Goal: Task Accomplishment & Management: Complete application form

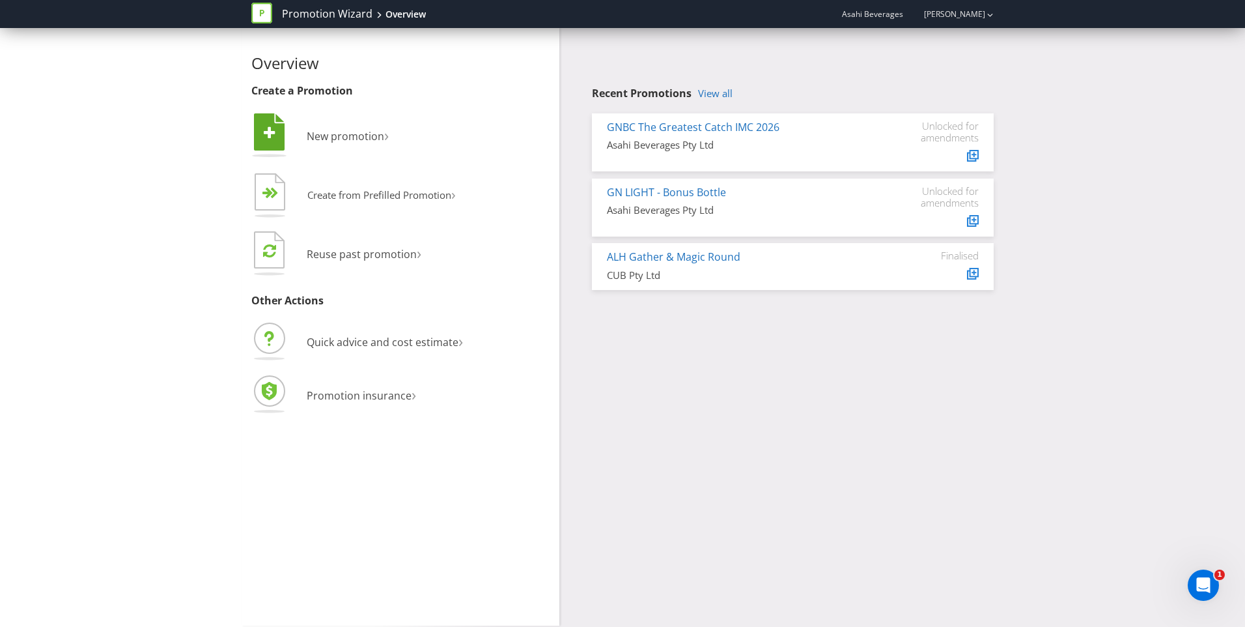
click at [344, 143] on li " New promotion ›" at bounding box center [400, 137] width 298 height 53
click at [373, 140] on span "New promotion" at bounding box center [346, 136] width 78 height 14
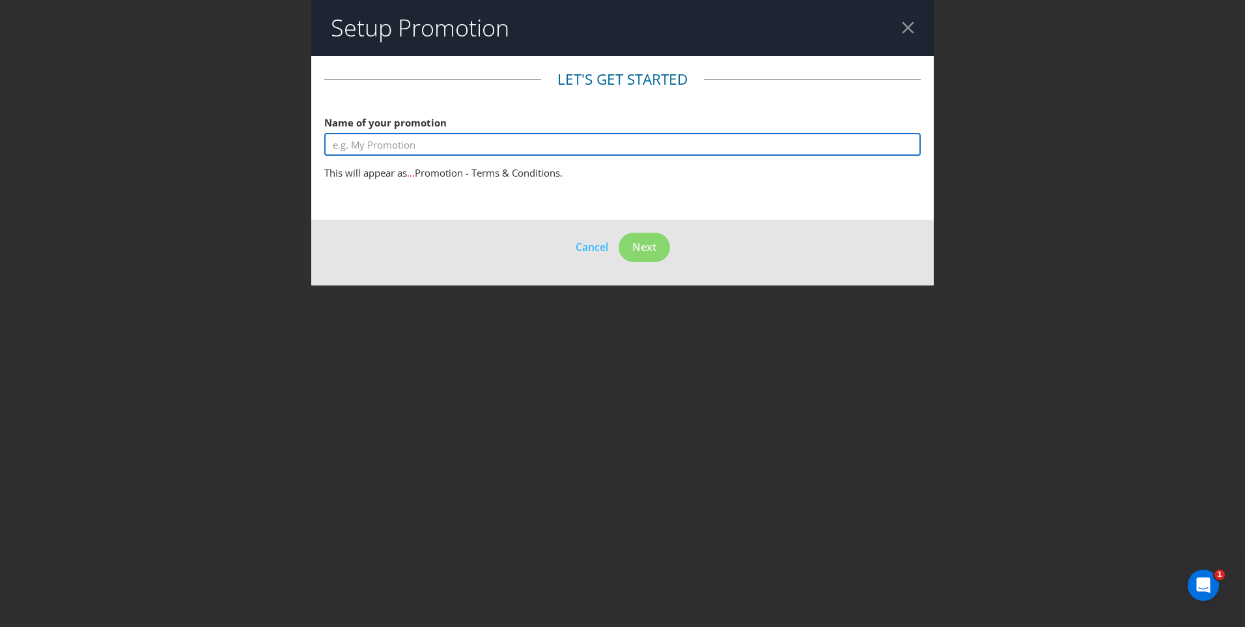
click at [405, 142] on input "text" at bounding box center [622, 144] width 597 height 23
type input "CLG Vodka Cruiser Bucket Hat GWP"
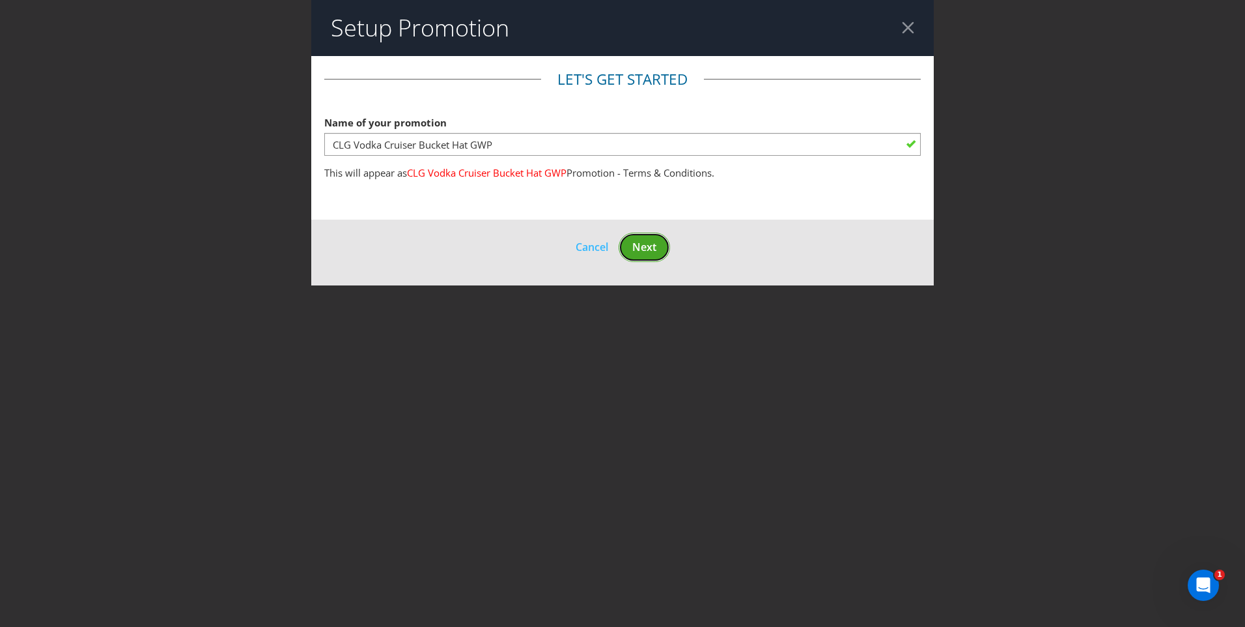
click at [657, 253] on span "Next" at bounding box center [644, 247] width 24 height 14
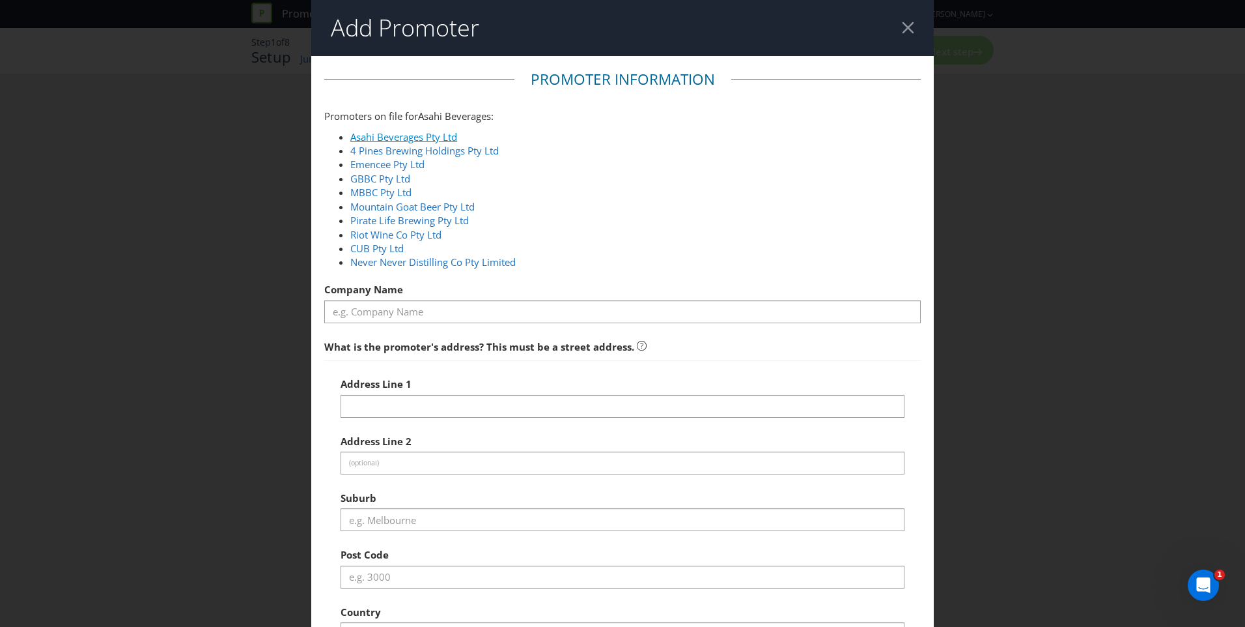
click at [427, 139] on link "Asahi Beverages Pty Ltd" at bounding box center [403, 136] width 107 height 13
type input "Asahi Beverages Pty Ltd"
type input "[STREET_ADDRESS]"
type input "Southbank"
type input "3006"
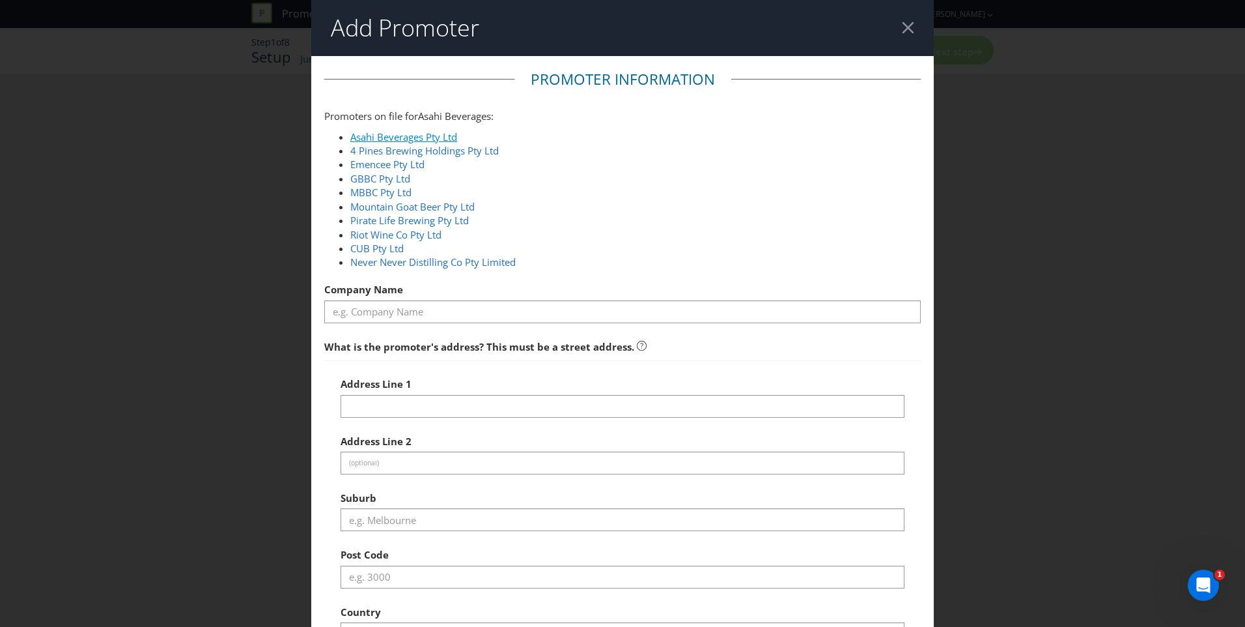
select select "AU"
type input "1800 244 054"
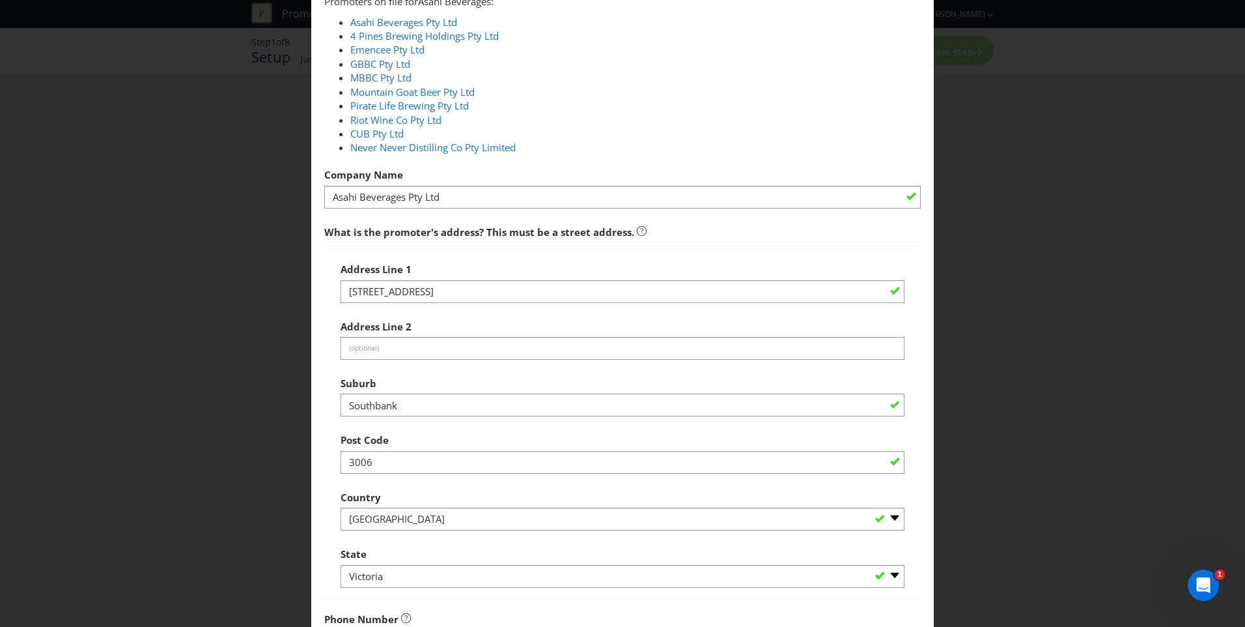
scroll to position [391, 0]
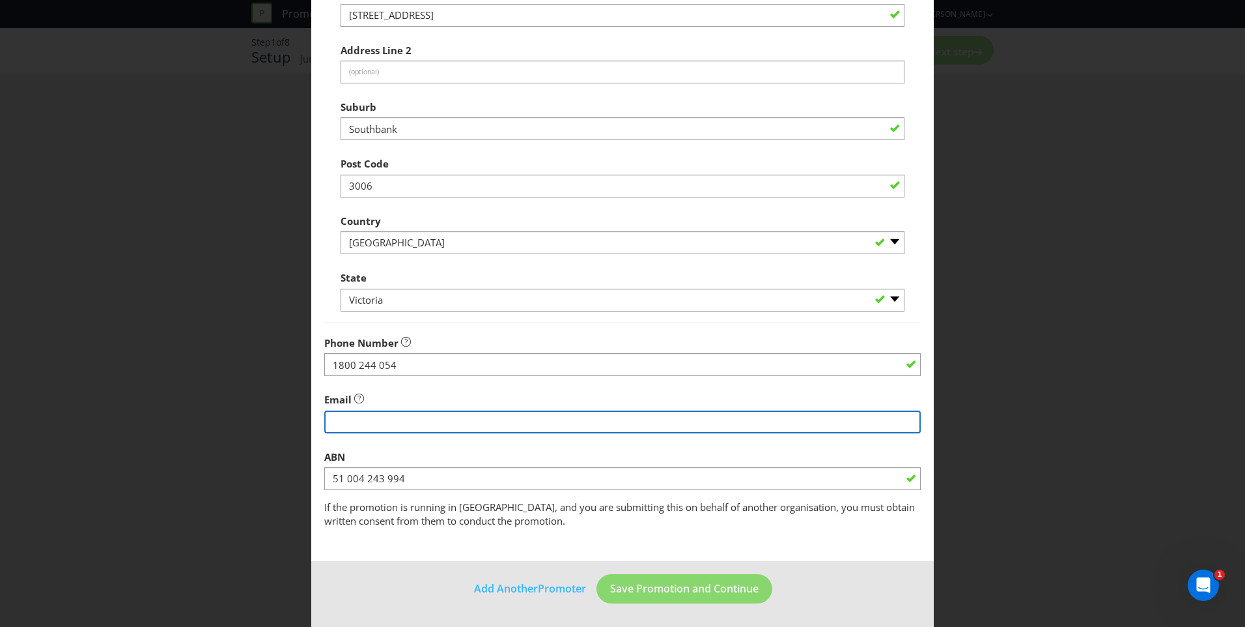
click at [436, 422] on input "string" at bounding box center [622, 421] width 597 height 23
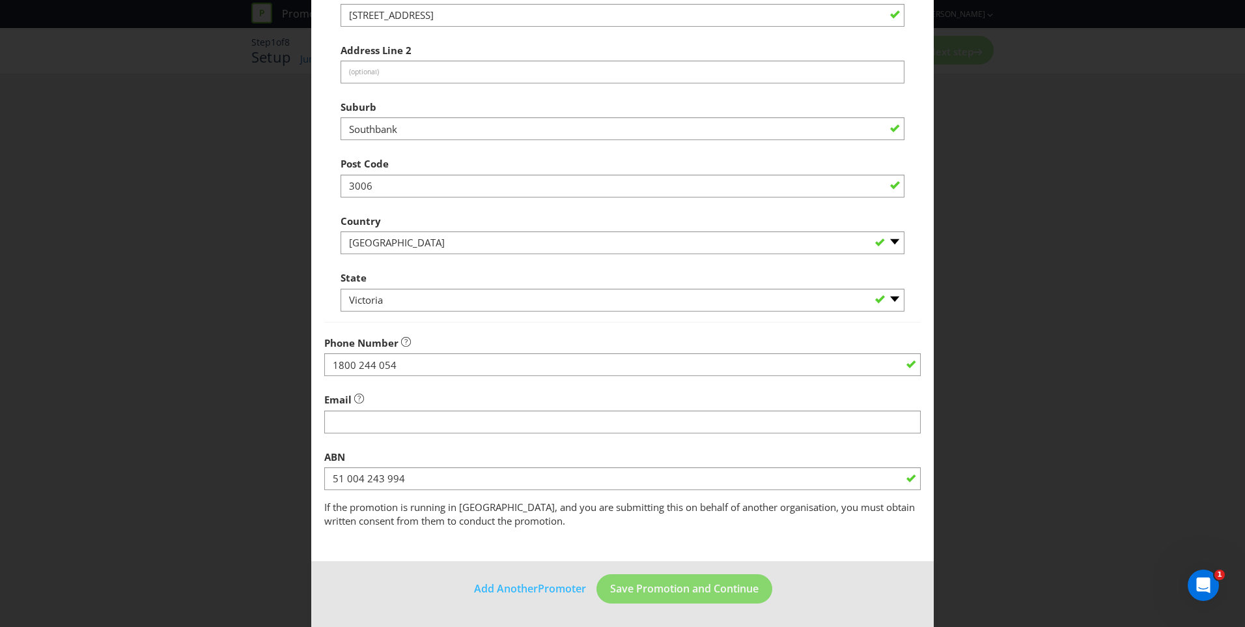
click at [164, 137] on div "Add Promoter Promoter Information Promoters on file for Asahi Beverages : Asahi…" at bounding box center [622, 313] width 1245 height 627
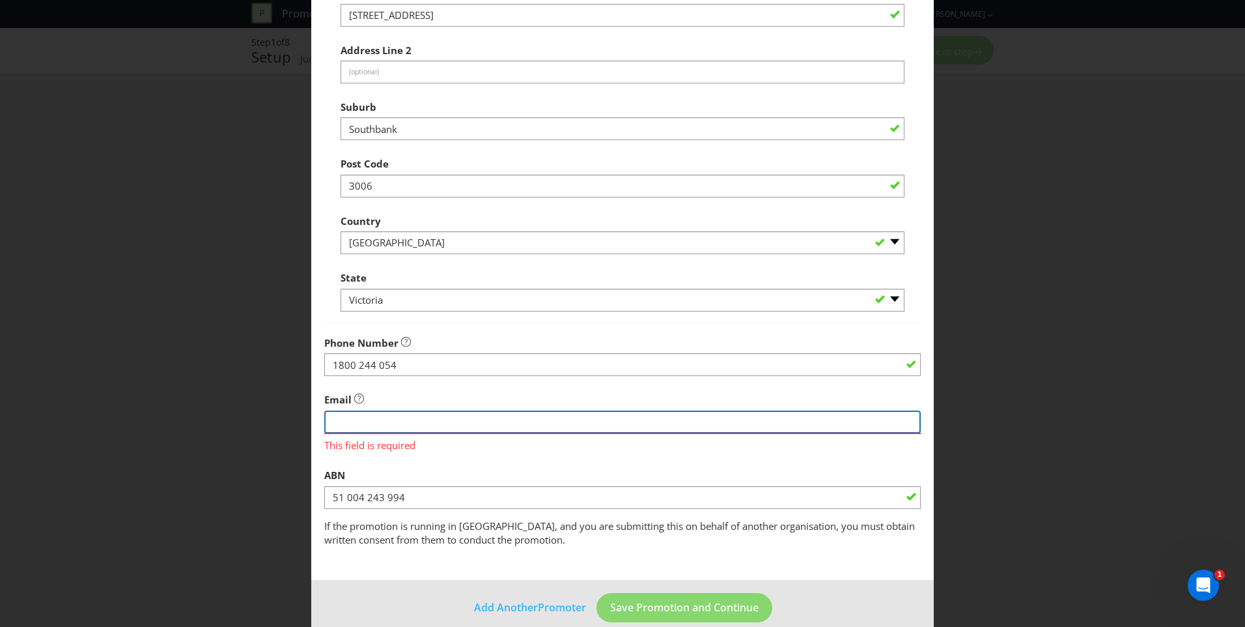
click at [404, 423] on input "string" at bounding box center [622, 421] width 597 height 23
type input "[PERSON_NAME][EMAIL_ADDRESS][PERSON_NAME][DOMAIN_NAME]"
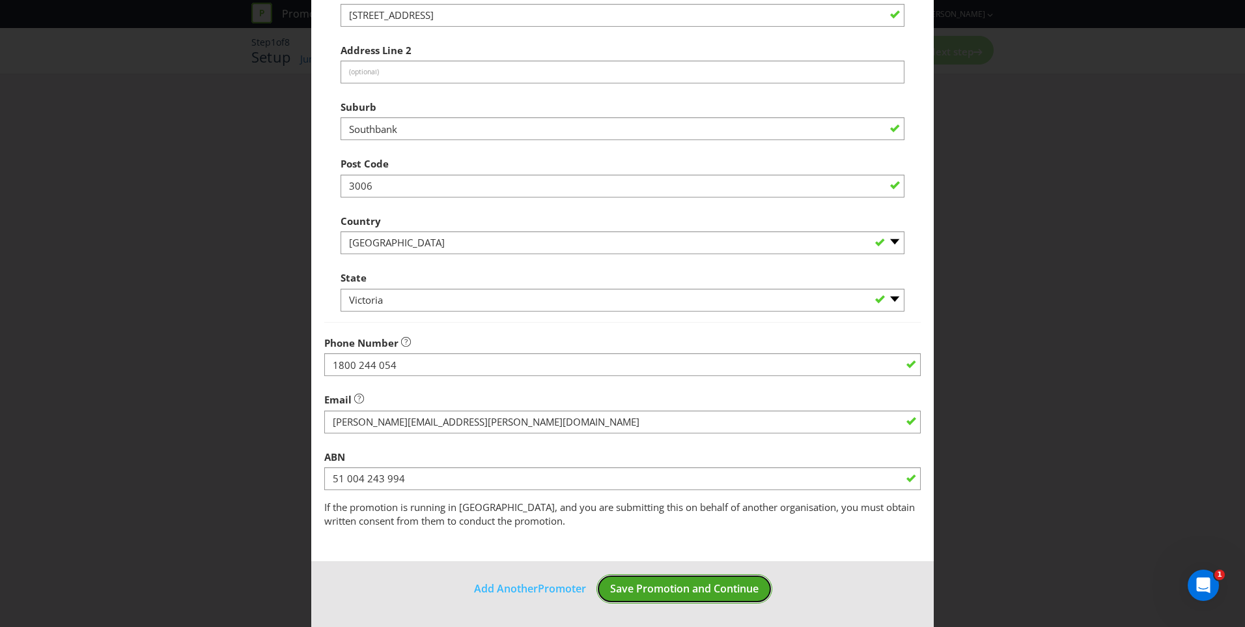
click at [644, 592] on span "Save Promotion and Continue" at bounding box center [684, 588] width 149 height 14
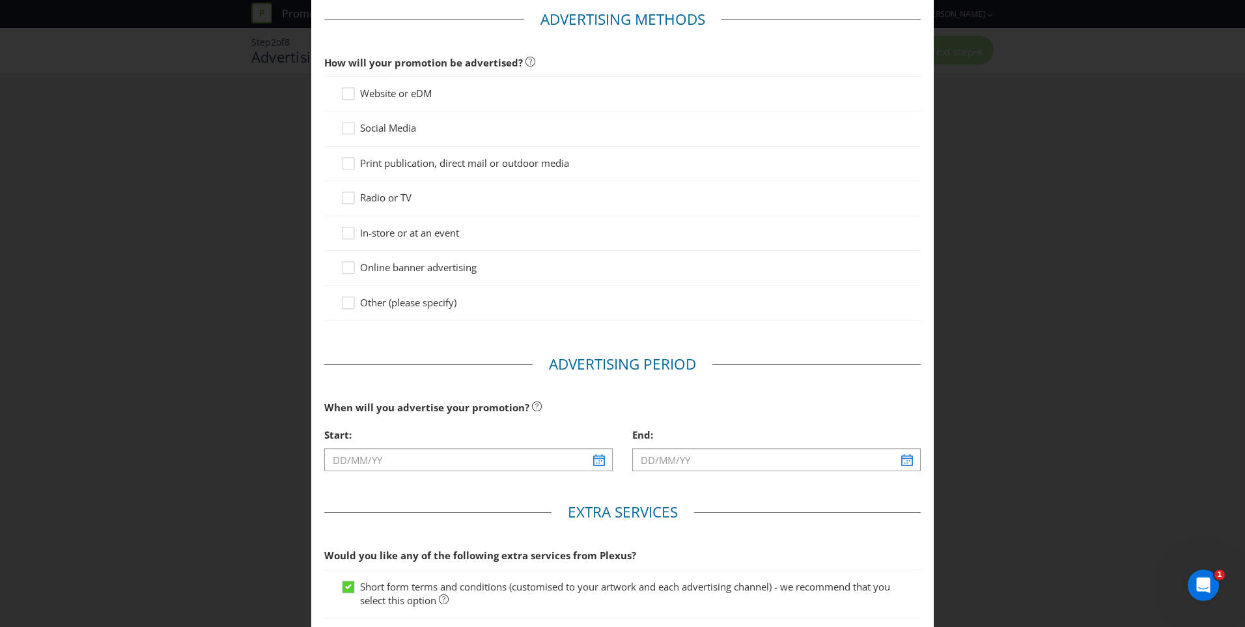
scroll to position [130, 0]
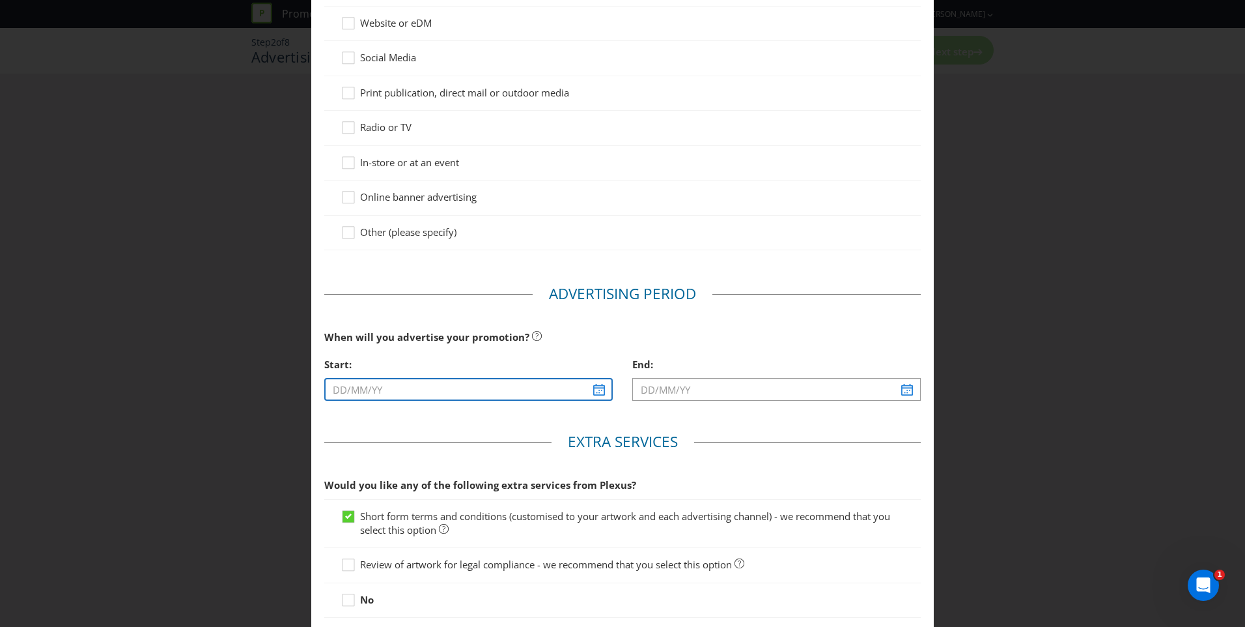
click at [597, 393] on input "text" at bounding box center [468, 389] width 289 height 23
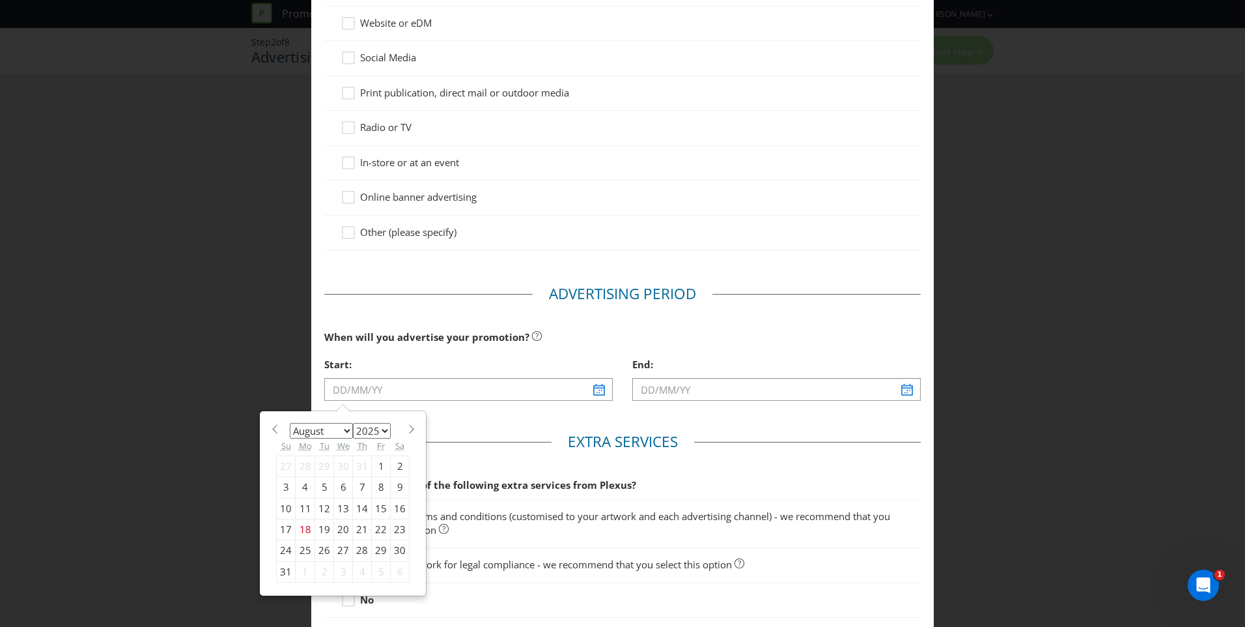
click at [327, 432] on select "January February March April May June July August September October November De…" at bounding box center [321, 431] width 63 height 16
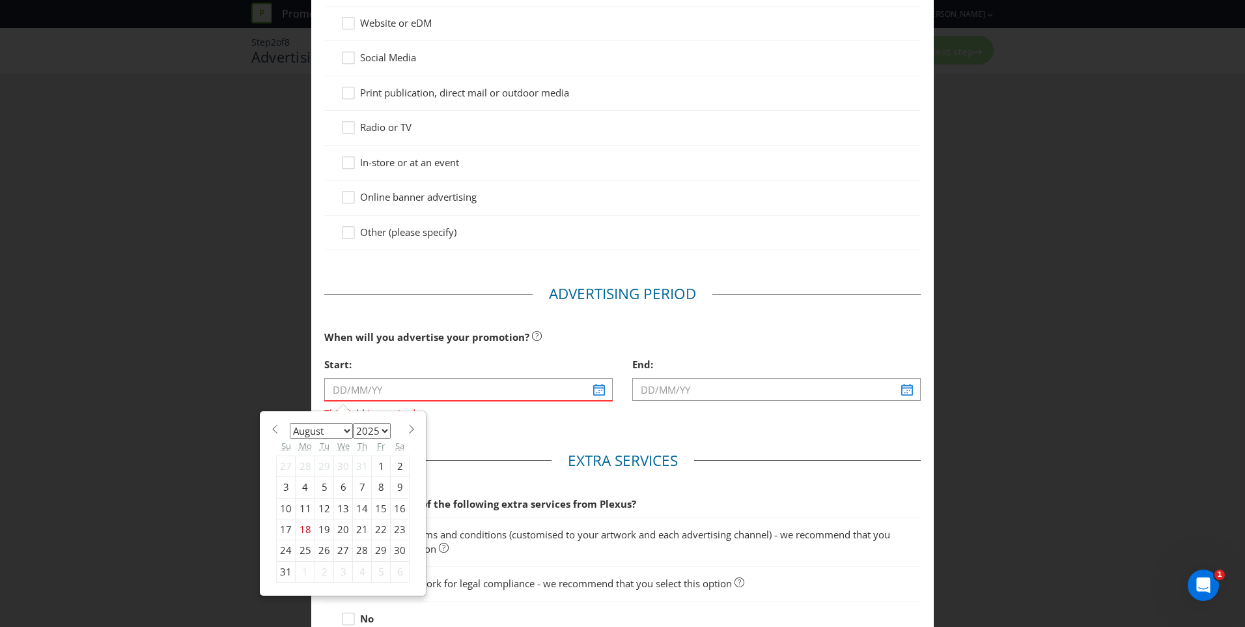
select select "1"
click at [290, 423] on select "January February March April May June July August September October November De…" at bounding box center [321, 431] width 63 height 16
click at [339, 488] on div "5" at bounding box center [343, 487] width 19 height 21
type input "[DATE]"
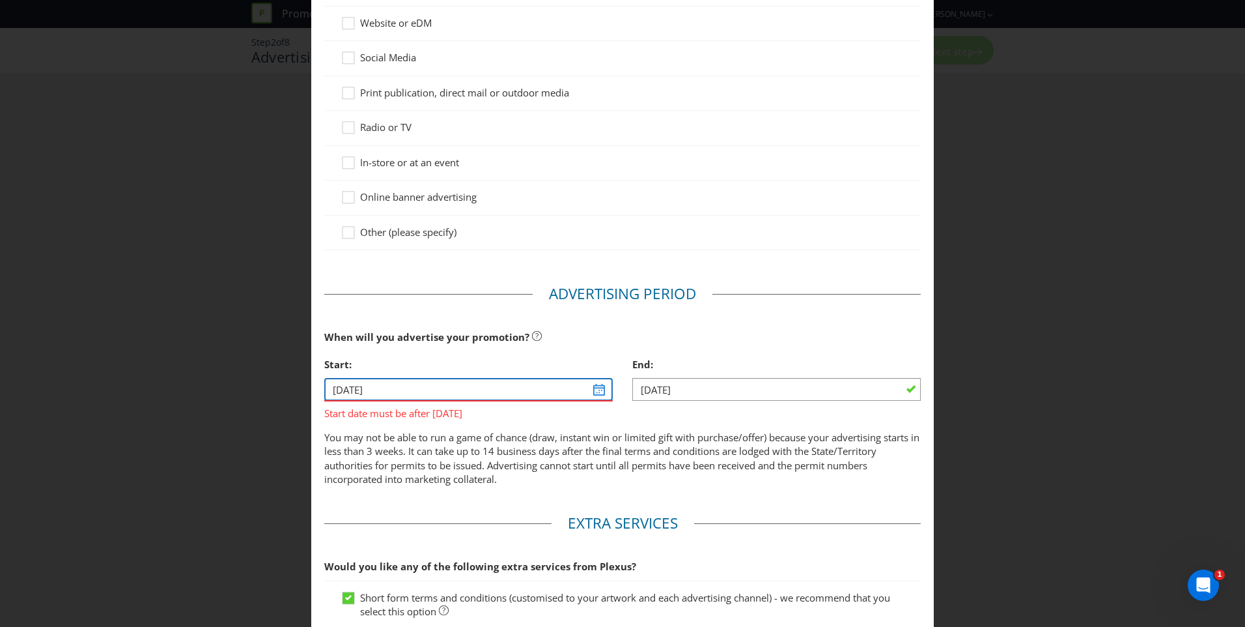
click at [591, 393] on input "[DATE]" at bounding box center [468, 389] width 289 height 23
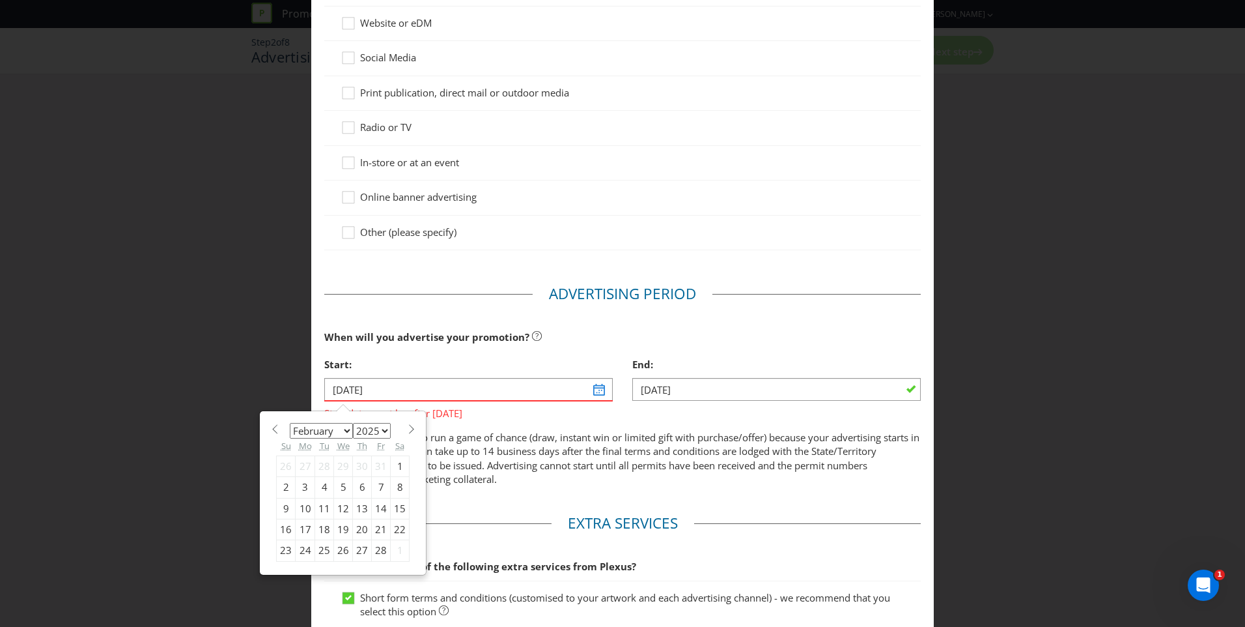
click at [379, 431] on select "2025 2026 2027 2028 2029 2030 2031 2032 2033 2034 2035" at bounding box center [372, 431] width 38 height 16
select select "2026"
click at [353, 423] on select "2025 2026 2027 2028 2029 2030 2031 2032 2033 2034 2035" at bounding box center [372, 431] width 38 height 16
click at [338, 464] on div "4" at bounding box center [343, 465] width 19 height 21
type input "[DATE]"
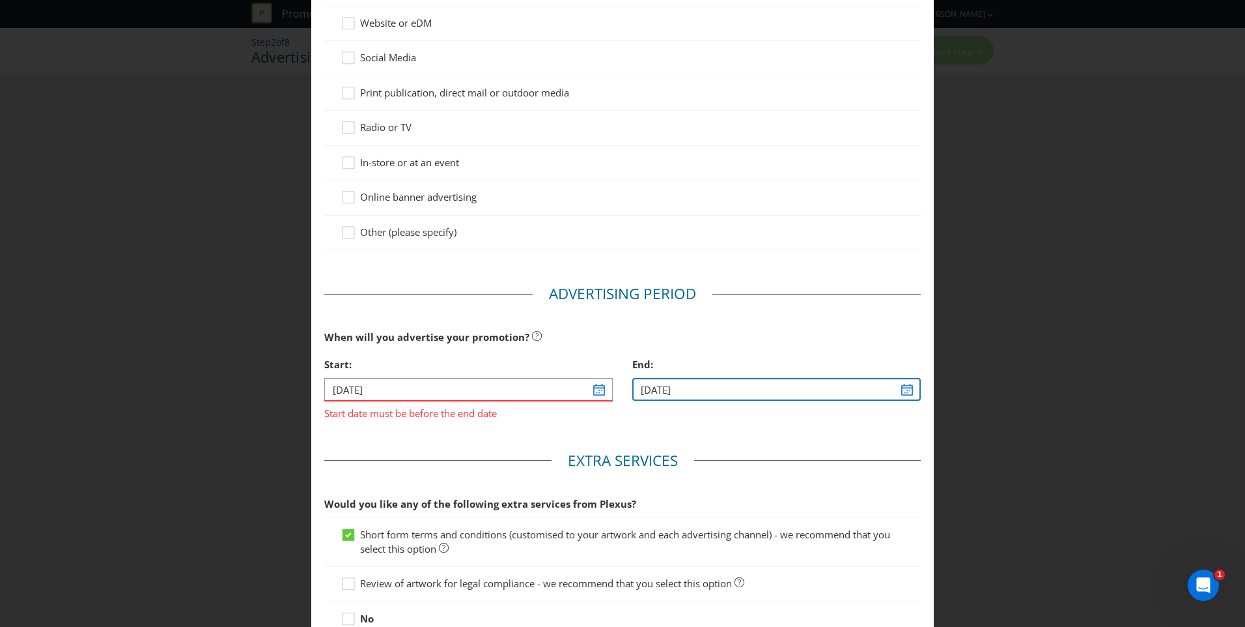
click at [752, 395] on input "[DATE]" at bounding box center [776, 389] width 289 height 23
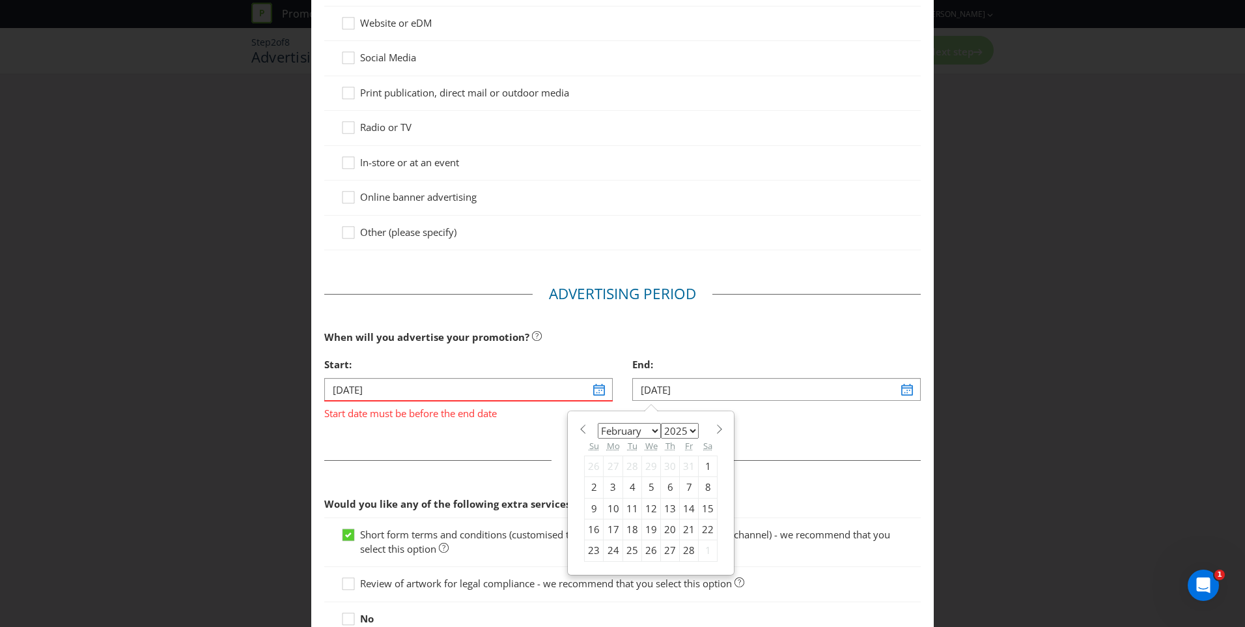
click at [653, 428] on select "January February March April May June July August September October November De…" at bounding box center [629, 431] width 63 height 16
select select "2"
click at [598, 423] on select "January February March April May June July August September October November De…" at bounding box center [629, 431] width 63 height 16
click at [605, 488] on div "3" at bounding box center [614, 487] width 20 height 21
type input "[DATE]"
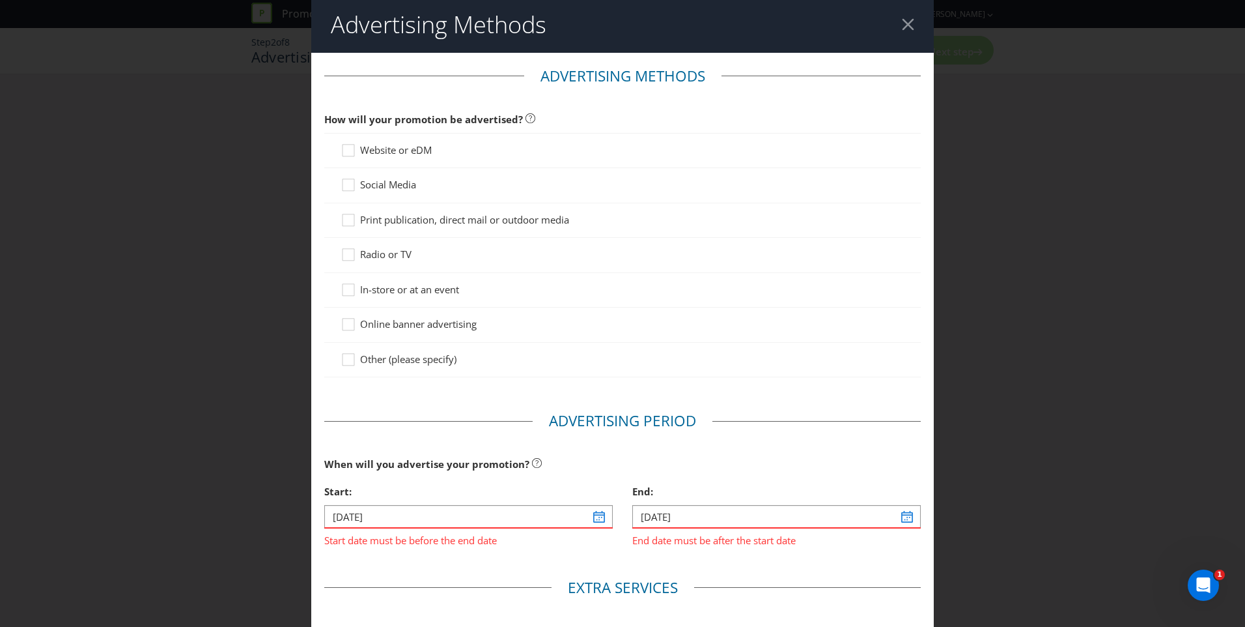
scroll to position [0, 0]
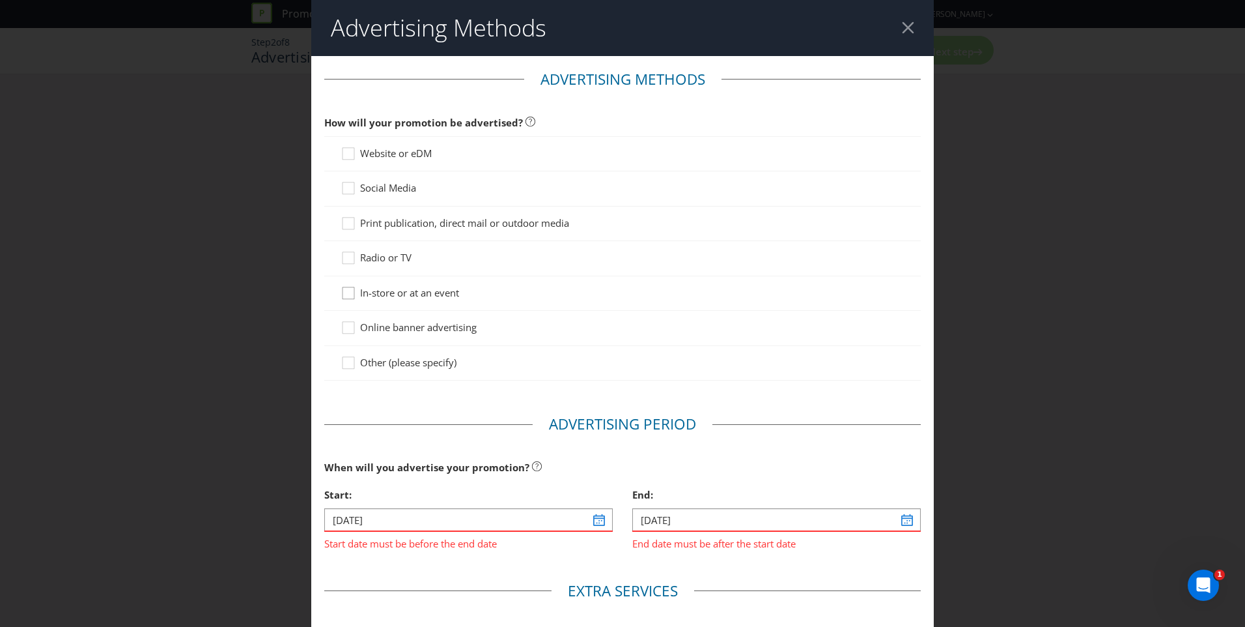
click at [343, 292] on icon at bounding box center [351, 296] width 20 height 20
click at [0, 0] on input "In-store or at an event" at bounding box center [0, 0] width 0 height 0
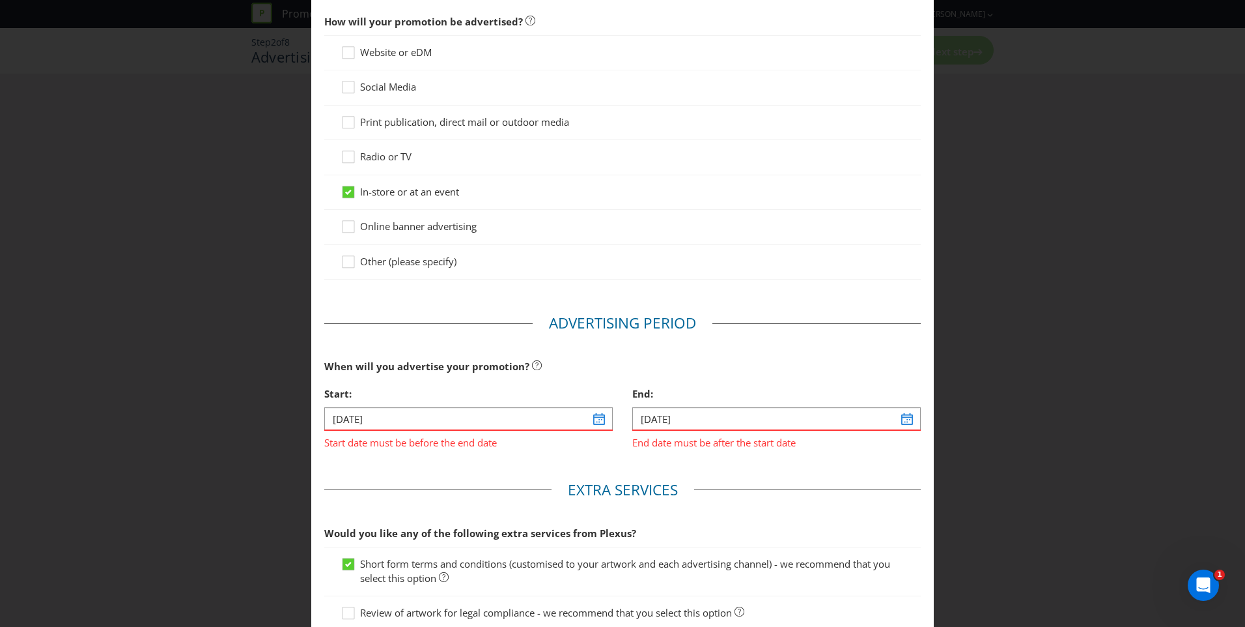
scroll to position [246, 0]
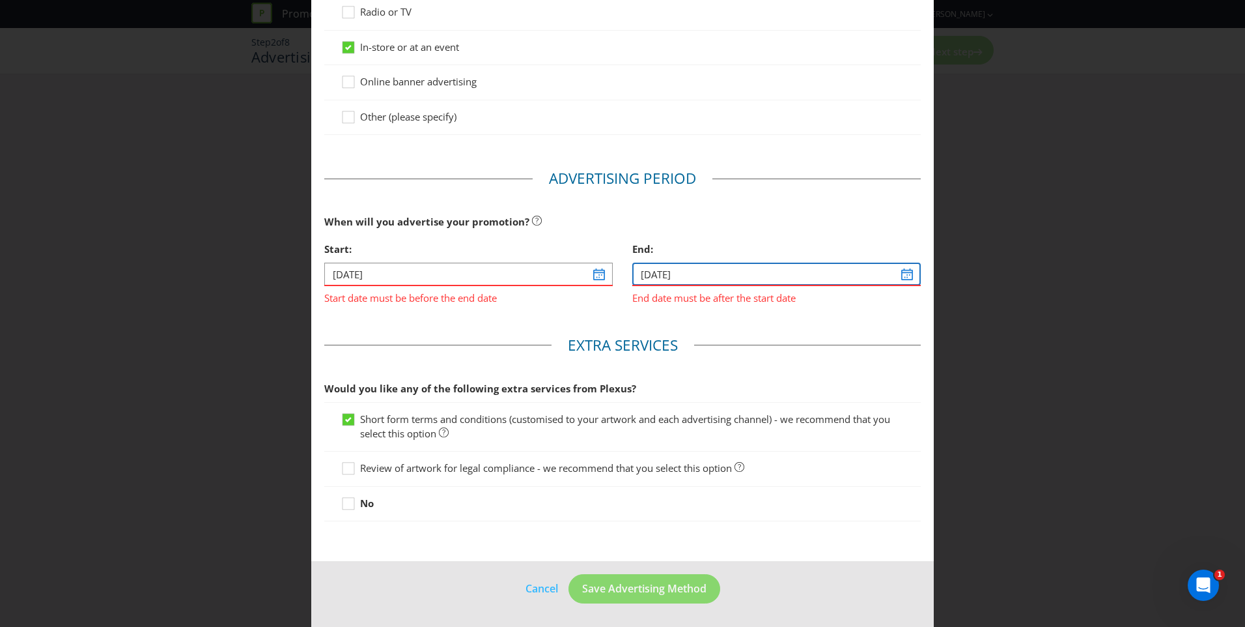
click at [899, 274] on input "[DATE]" at bounding box center [776, 273] width 289 height 23
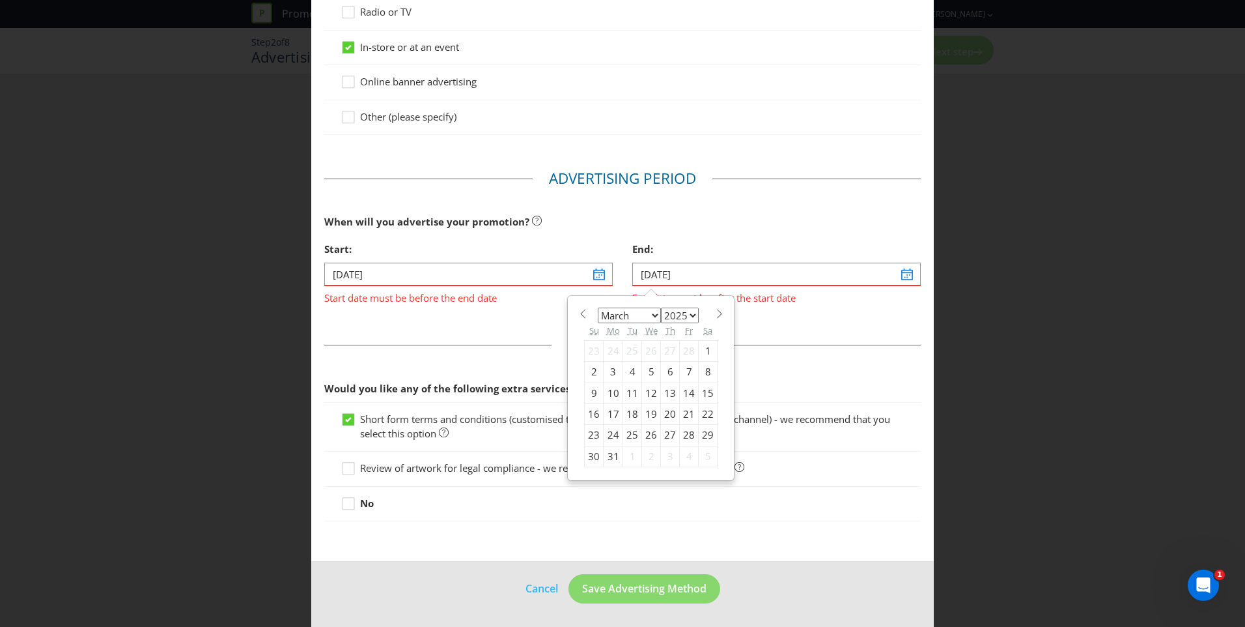
click at [694, 317] on div "January February March April May June July August September October November [D…" at bounding box center [651, 388] width 134 height 158
click at [690, 315] on select "2025 2026 2027 2028 2029 2030 2031 2032 2033 2034 2035" at bounding box center [680, 315] width 38 height 16
select select "2026"
click at [661, 307] on select "2025 2026 2027 2028 2029 2030 2031 2032 2033 2034 2035" at bounding box center [680, 315] width 38 height 16
click at [625, 351] on div "3" at bounding box center [632, 350] width 19 height 21
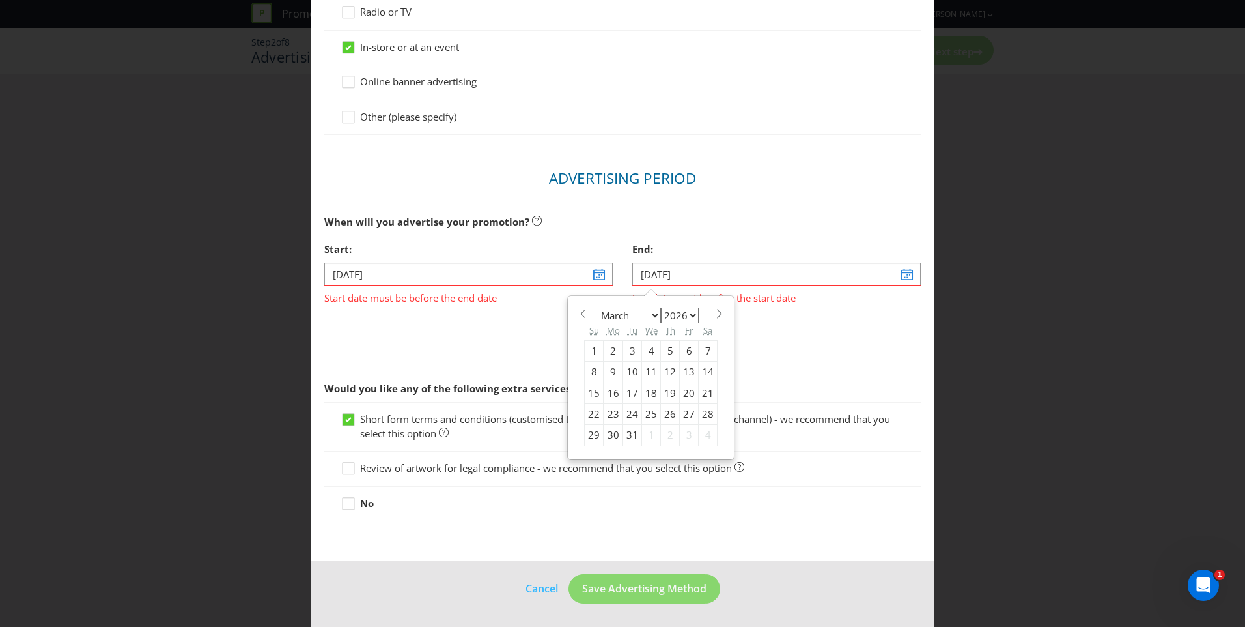
type input "[DATE]"
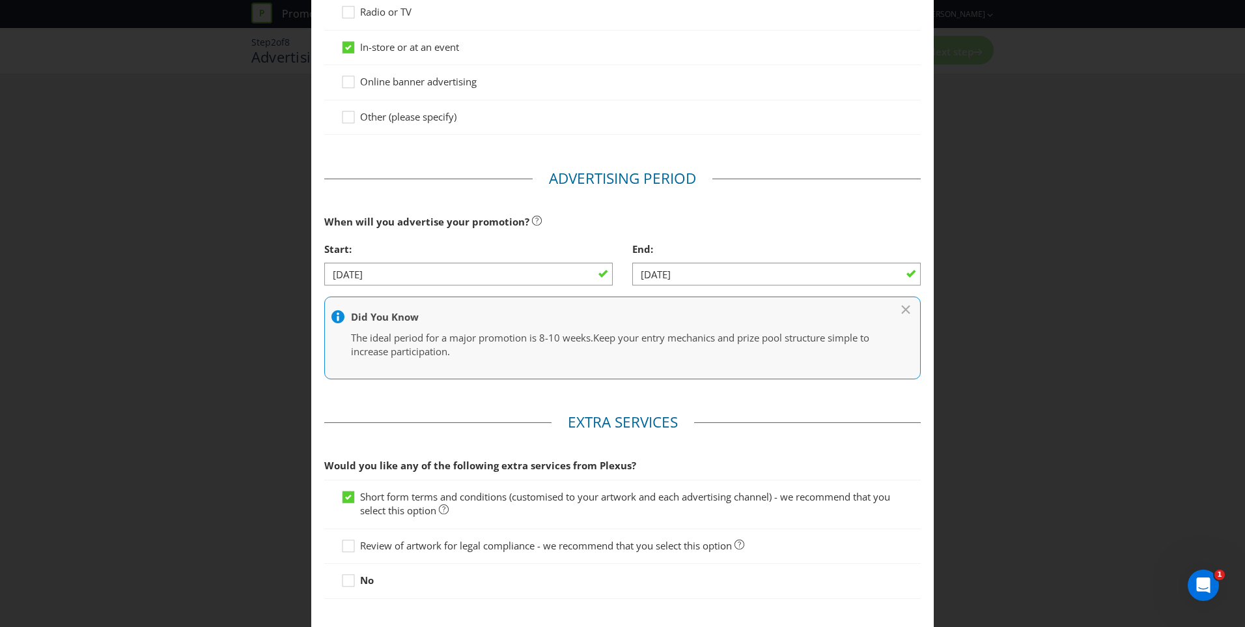
scroll to position [322, 0]
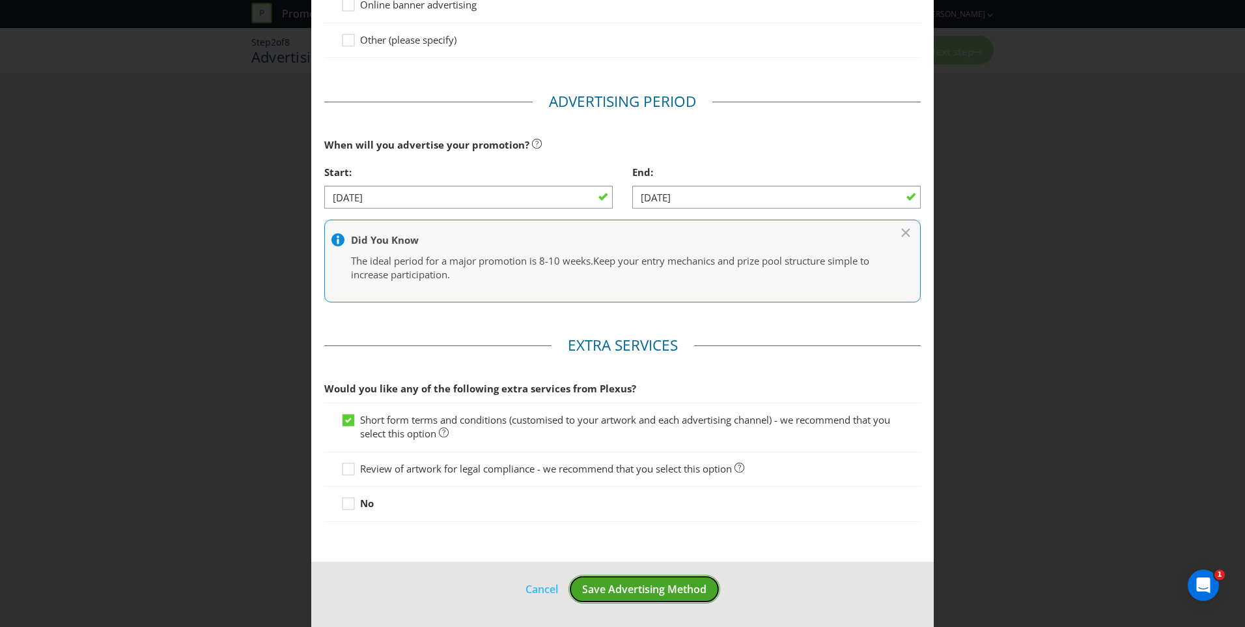
click at [647, 586] on span "Save Advertising Method" at bounding box center [644, 589] width 124 height 14
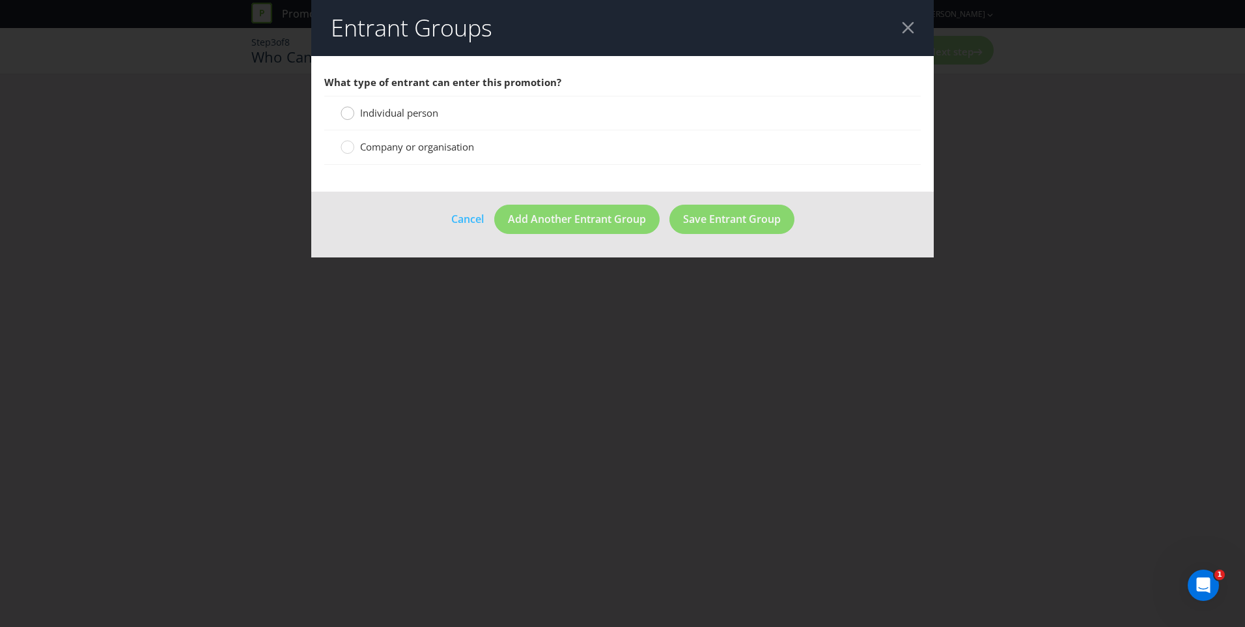
click at [348, 117] on circle at bounding box center [347, 113] width 13 height 13
click at [0, 0] on input "Individual person" at bounding box center [0, 0] width 0 height 0
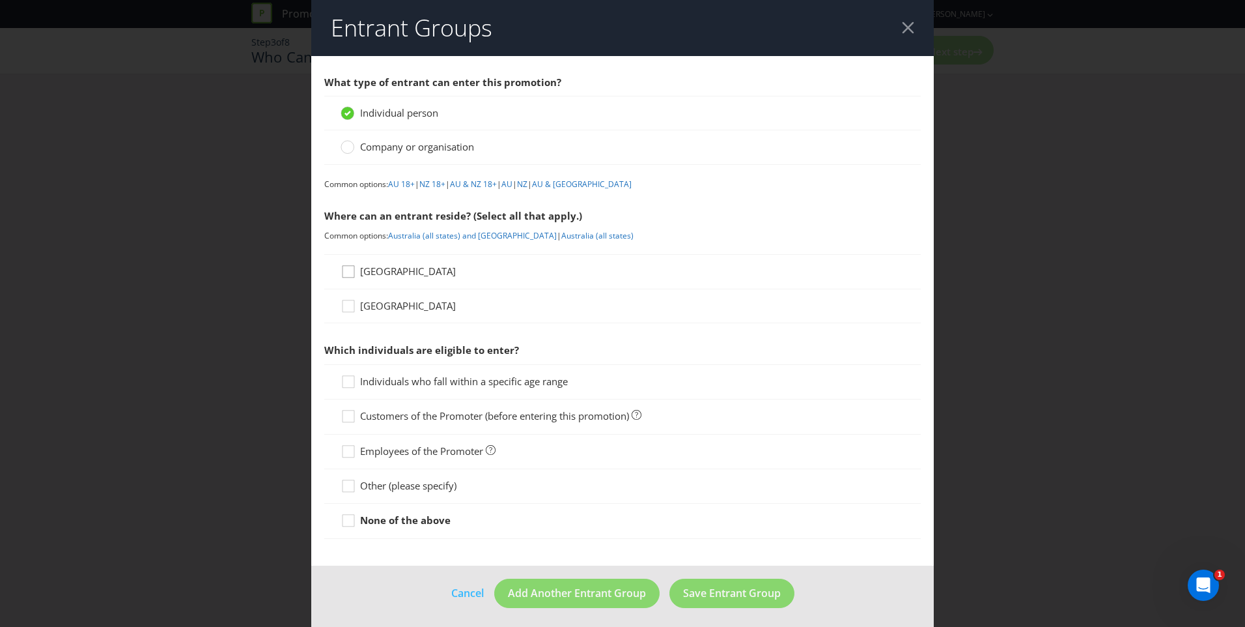
click at [345, 271] on icon at bounding box center [351, 274] width 20 height 20
click at [0, 0] on input "[GEOGRAPHIC_DATA]" at bounding box center [0, 0] width 0 height 0
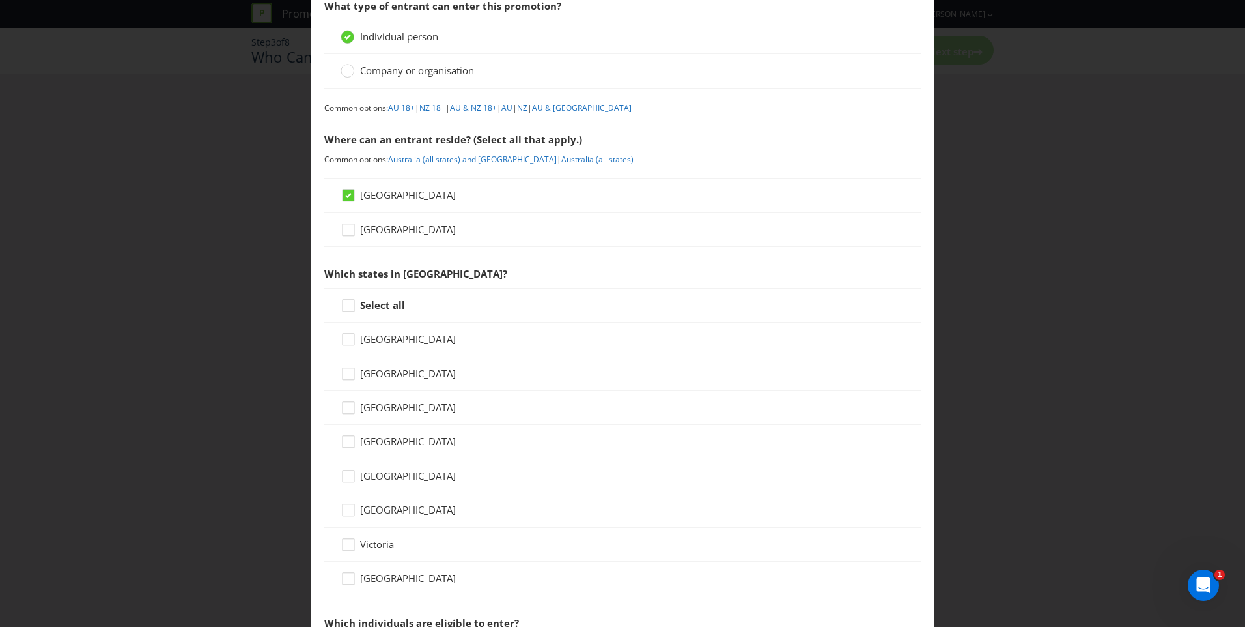
scroll to position [195, 0]
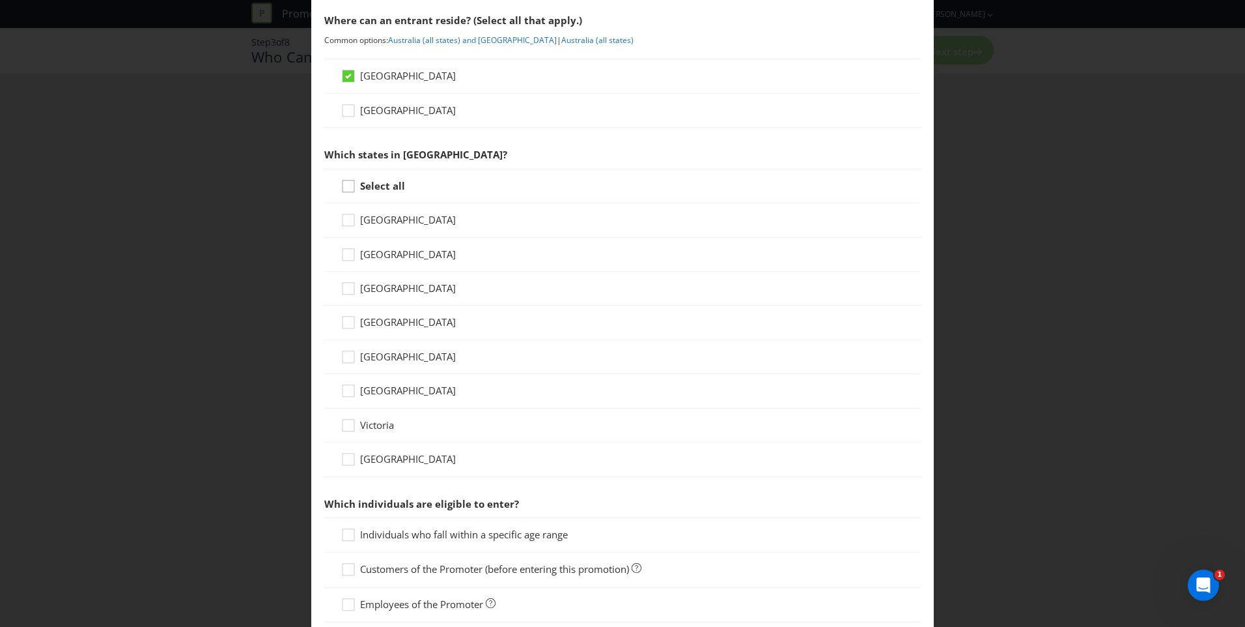
click at [345, 185] on div at bounding box center [348, 181] width 7 height 7
click at [0, 0] on input "Select all" at bounding box center [0, 0] width 0 height 0
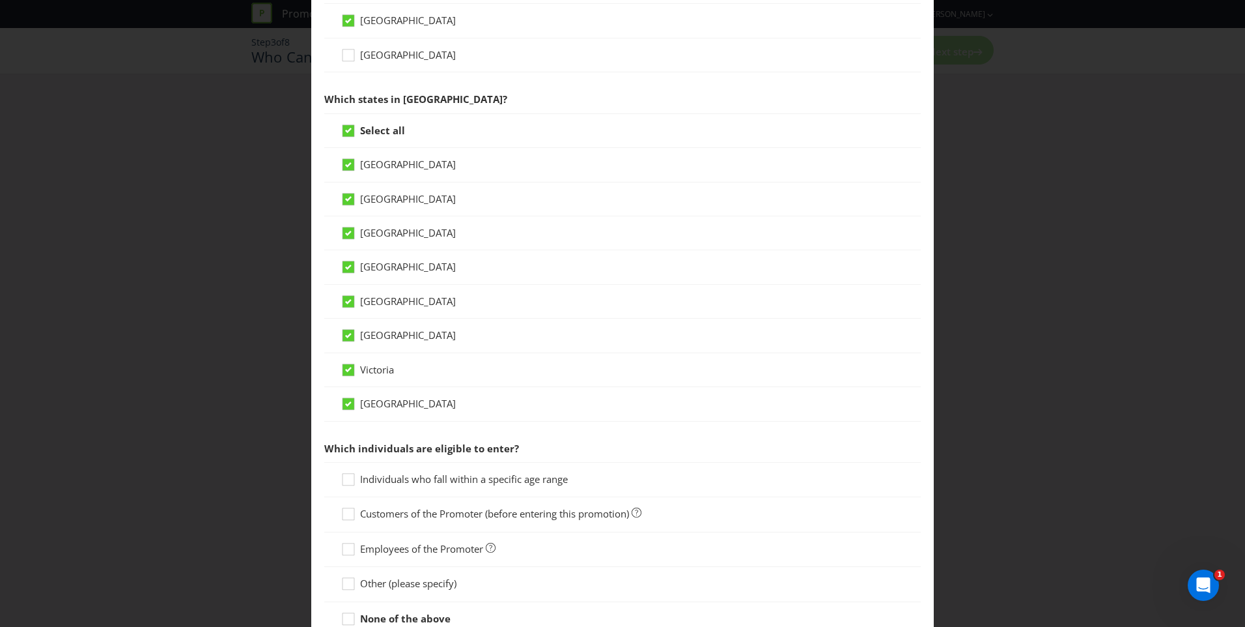
scroll to position [353, 0]
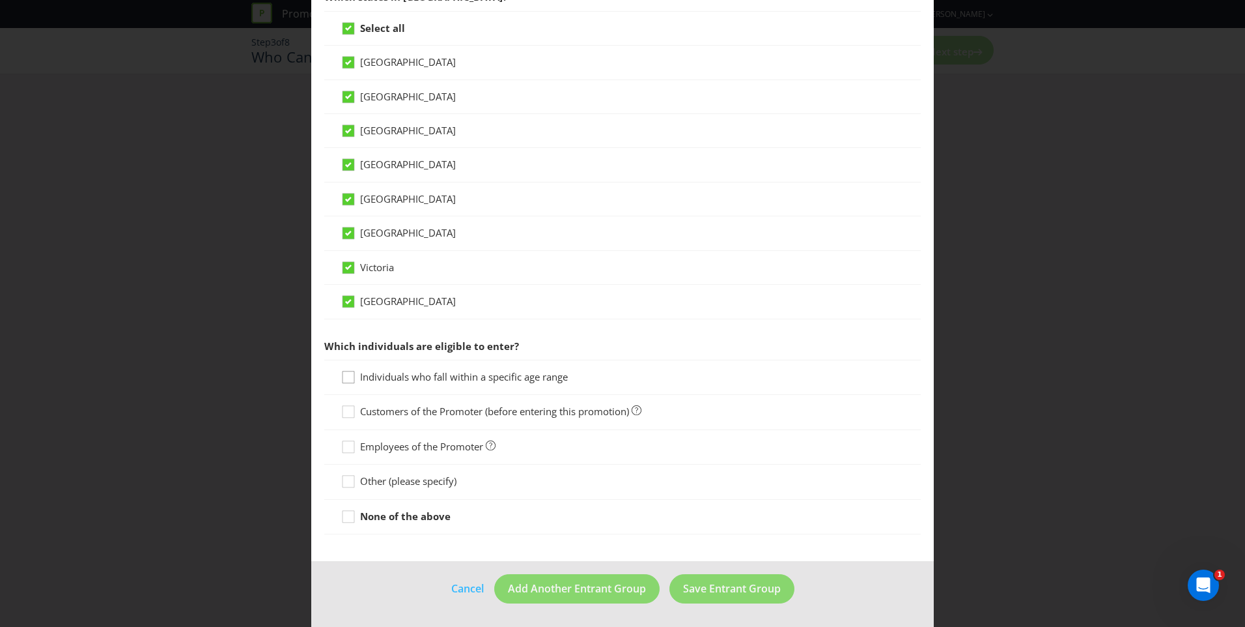
click at [347, 376] on div at bounding box center [347, 381] width 13 height 23
click at [0, 0] on input "Individuals who fall within a specific age range" at bounding box center [0, 0] width 0 height 0
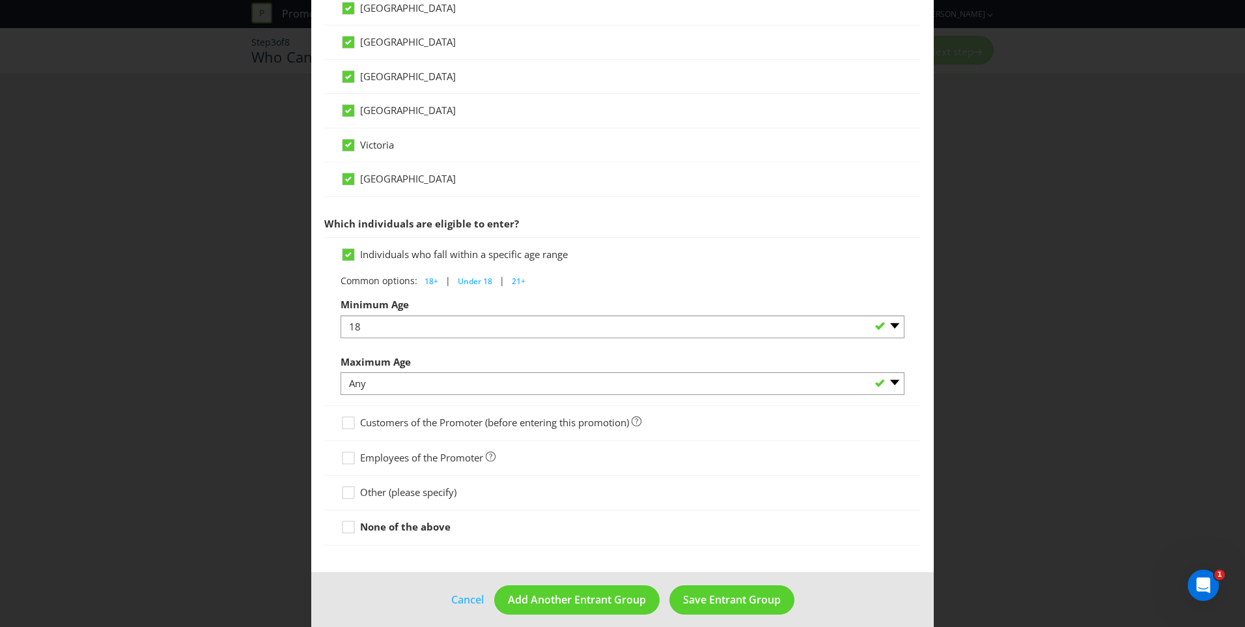
scroll to position [487, 0]
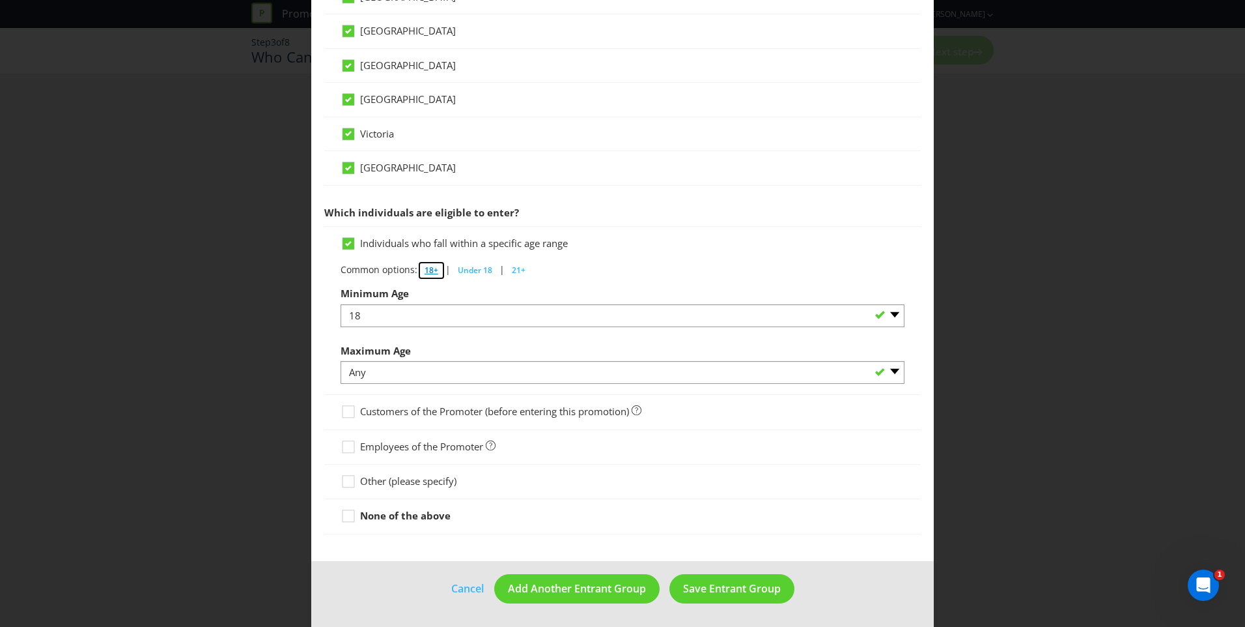
click at [425, 269] on span "18+" at bounding box center [432, 269] width 14 height 11
click at [744, 589] on span "Save Entrant Group" at bounding box center [732, 588] width 98 height 14
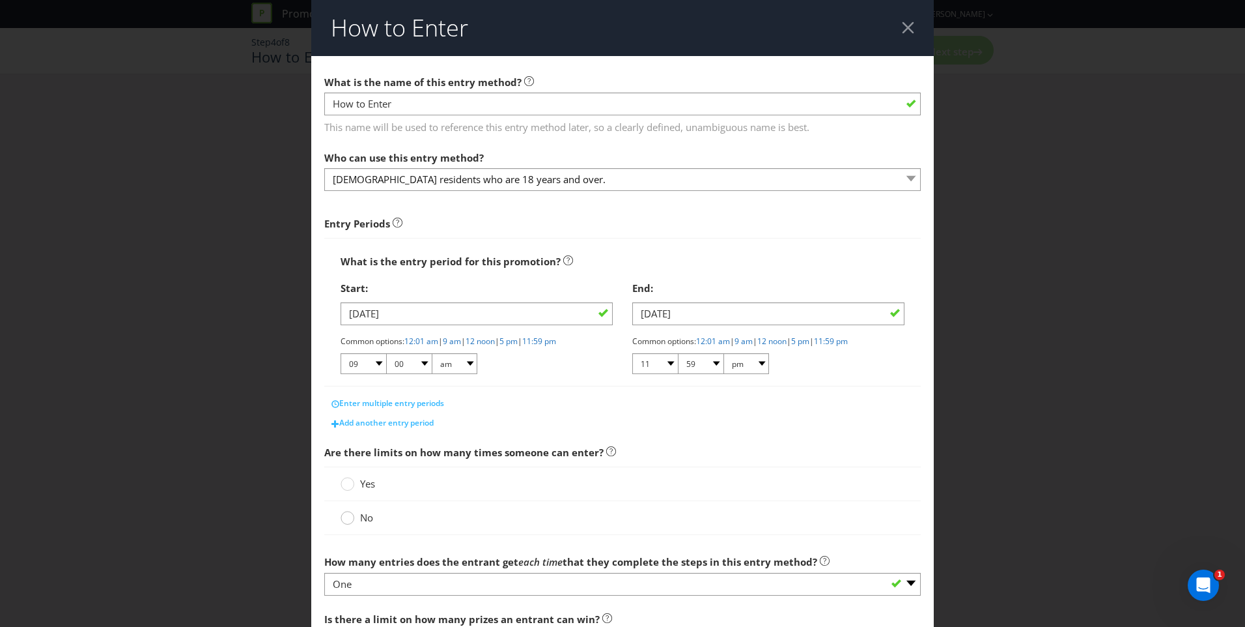
click at [348, 517] on div at bounding box center [348, 513] width 7 height 7
click at [0, 0] on input "No" at bounding box center [0, 0] width 0 height 0
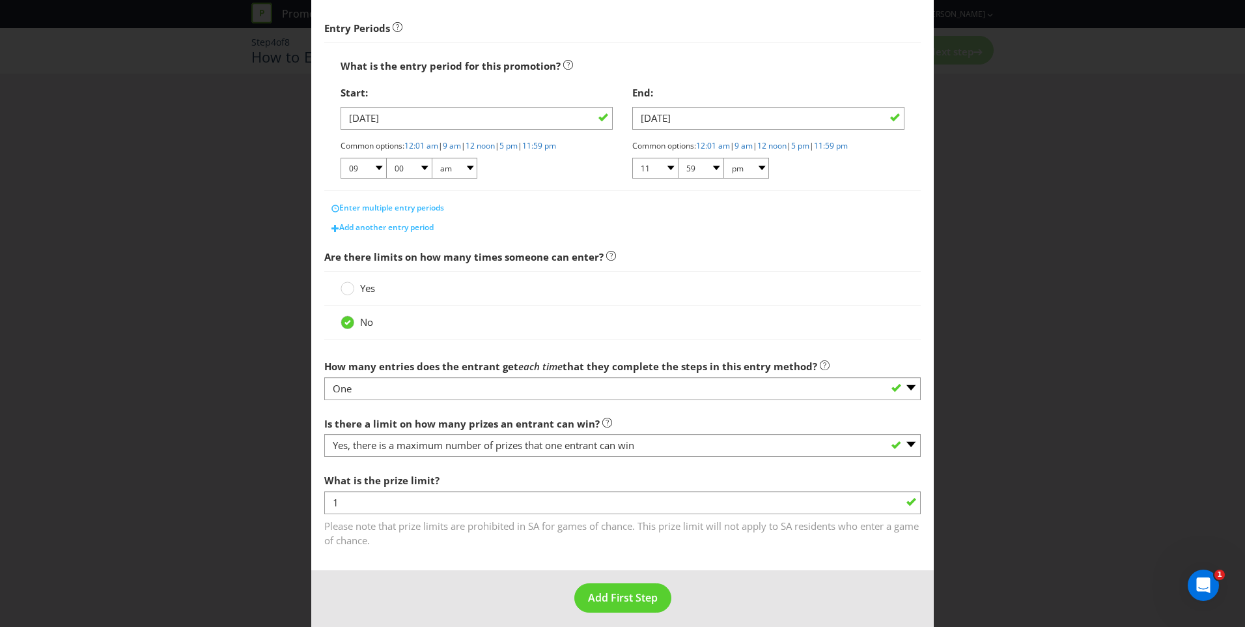
scroll to position [205, 0]
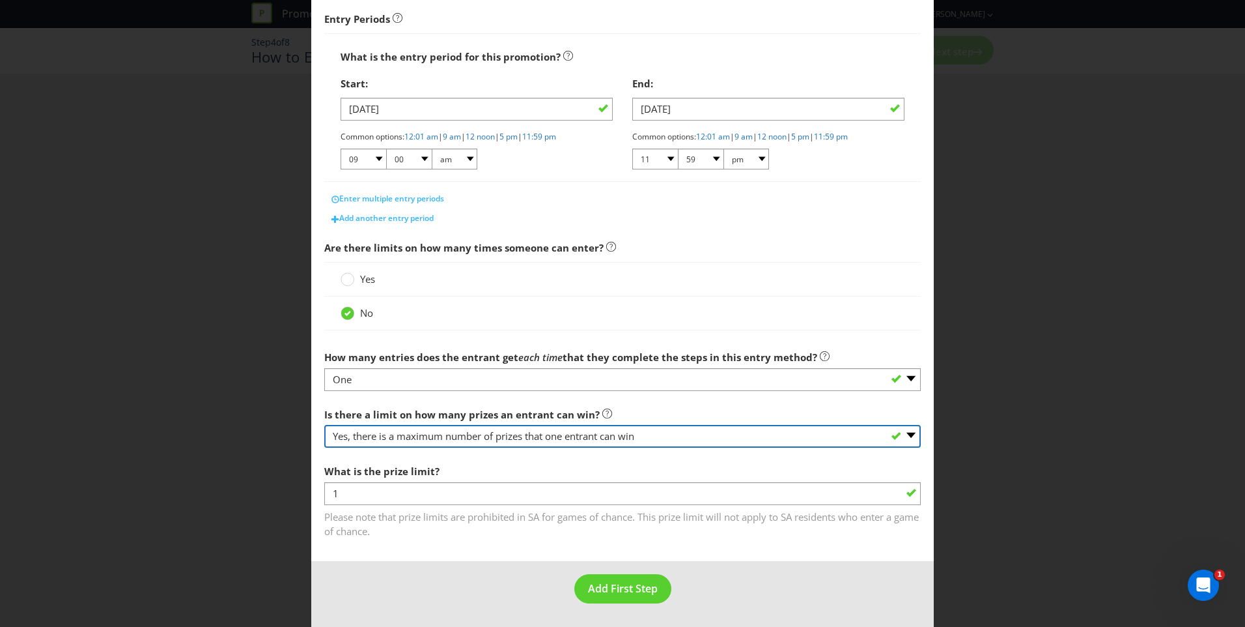
click at [903, 438] on select "-- Please select -- Yes, there is a maximum number of prizes that one entrant c…" at bounding box center [622, 436] width 597 height 23
click at [324, 447] on select "-- Please select -- Yes, there is a maximum number of prizes that one entrant c…" at bounding box center [622, 436] width 597 height 23
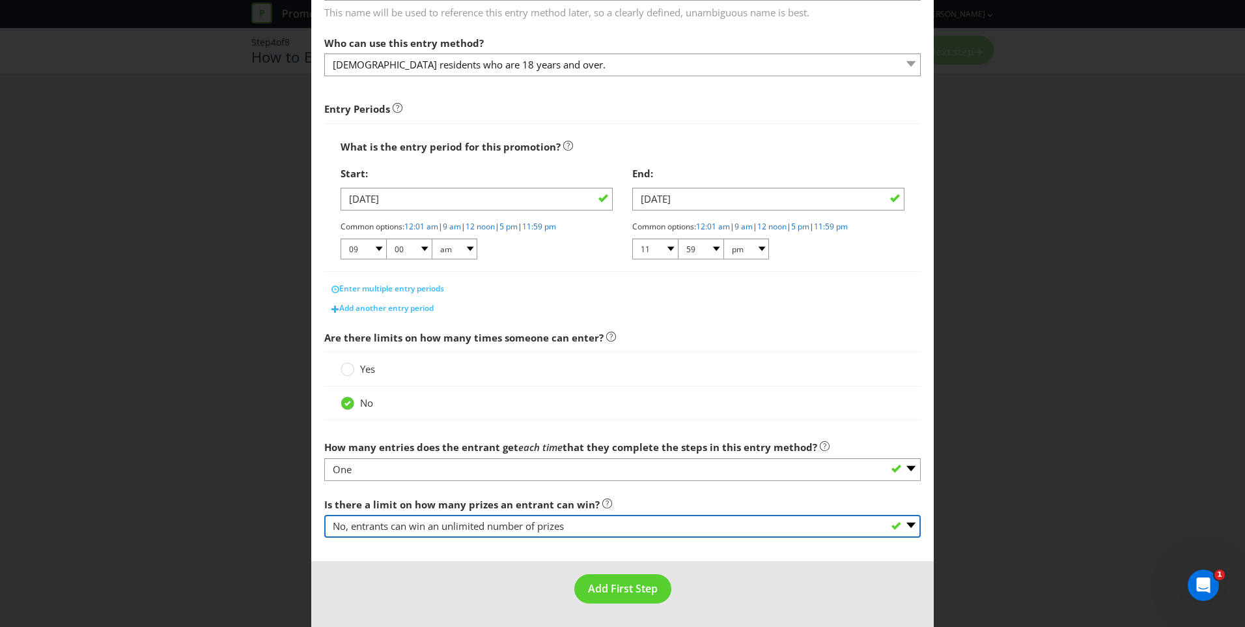
click at [449, 525] on select "-- Please select -- Yes, there is a maximum number of prizes that one entrant c…" at bounding box center [622, 526] width 597 height 23
click at [464, 525] on select "-- Please select -- Yes, there is a maximum number of prizes that one entrant c…" at bounding box center [622, 526] width 597 height 23
click at [771, 530] on select "-- Please select -- Yes, there is a maximum number of prizes that one entrant c…" at bounding box center [622, 526] width 597 height 23
select select "NA"
click at [324, 515] on select "-- Please select -- Yes, there is a maximum number of prizes that one entrant c…" at bounding box center [622, 526] width 597 height 23
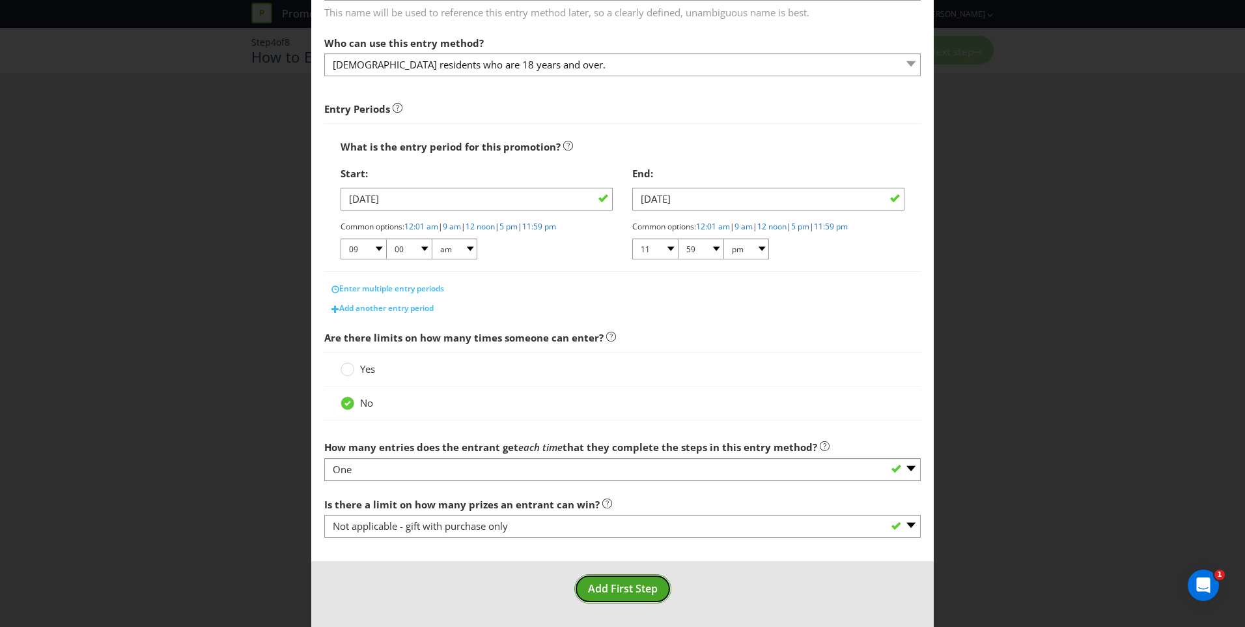
click at [606, 589] on span "Add First Step" at bounding box center [623, 588] width 70 height 14
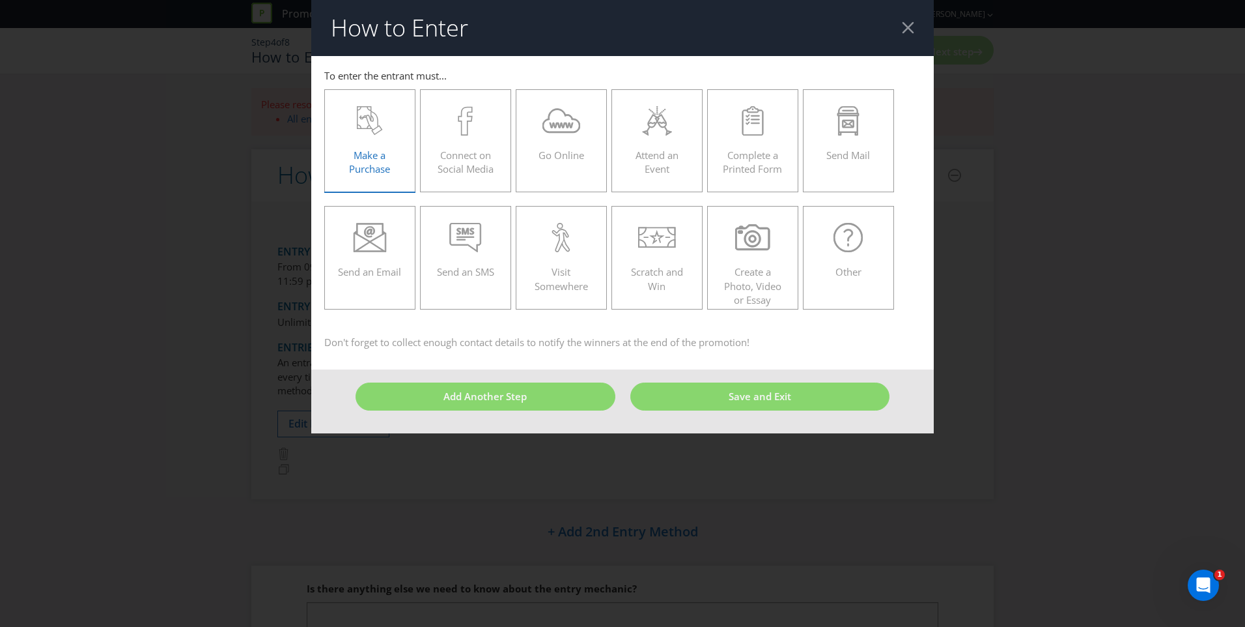
click at [367, 104] on label "Make a Purchase" at bounding box center [369, 140] width 91 height 103
click at [0, 0] on input "Make a Purchase" at bounding box center [0, 0] width 0 height 0
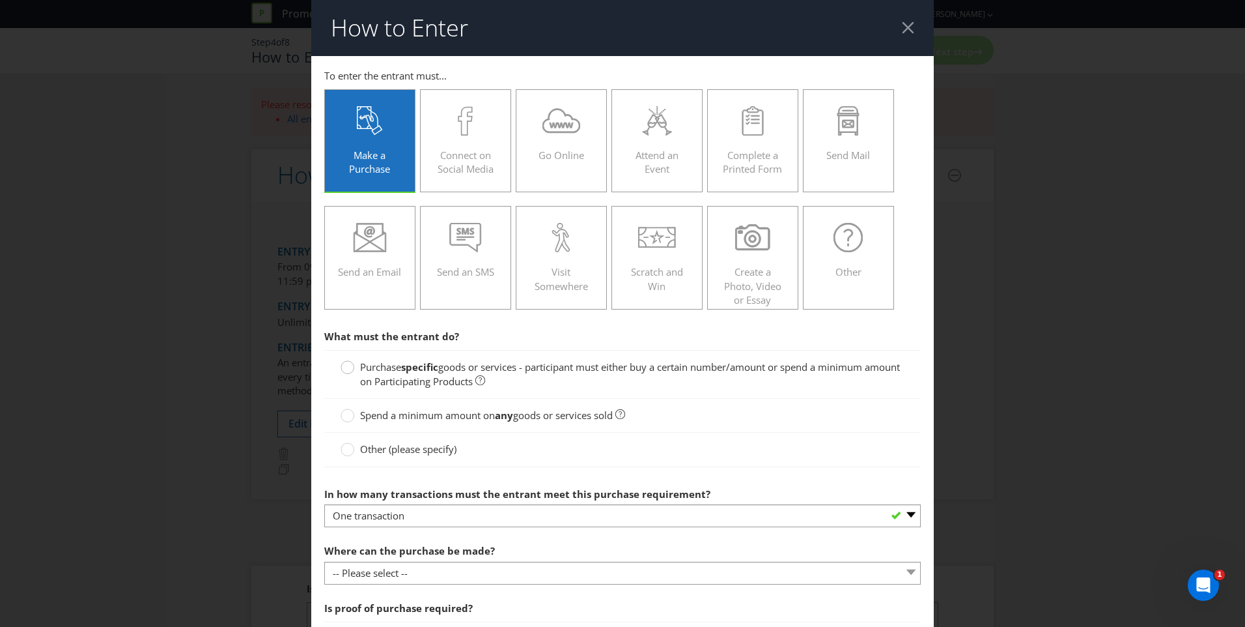
click at [343, 369] on circle at bounding box center [347, 367] width 13 height 13
click at [0, 0] on input "Purchase specific goods or services - participant must either buy a certain num…" at bounding box center [0, 0] width 0 height 0
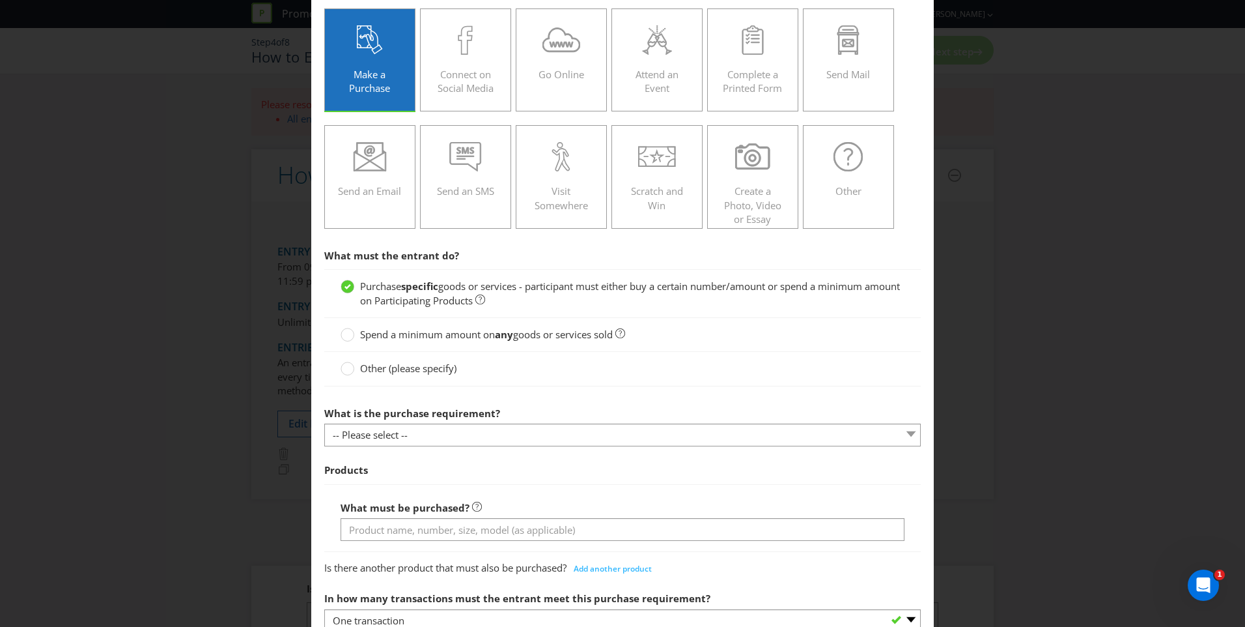
scroll to position [130, 0]
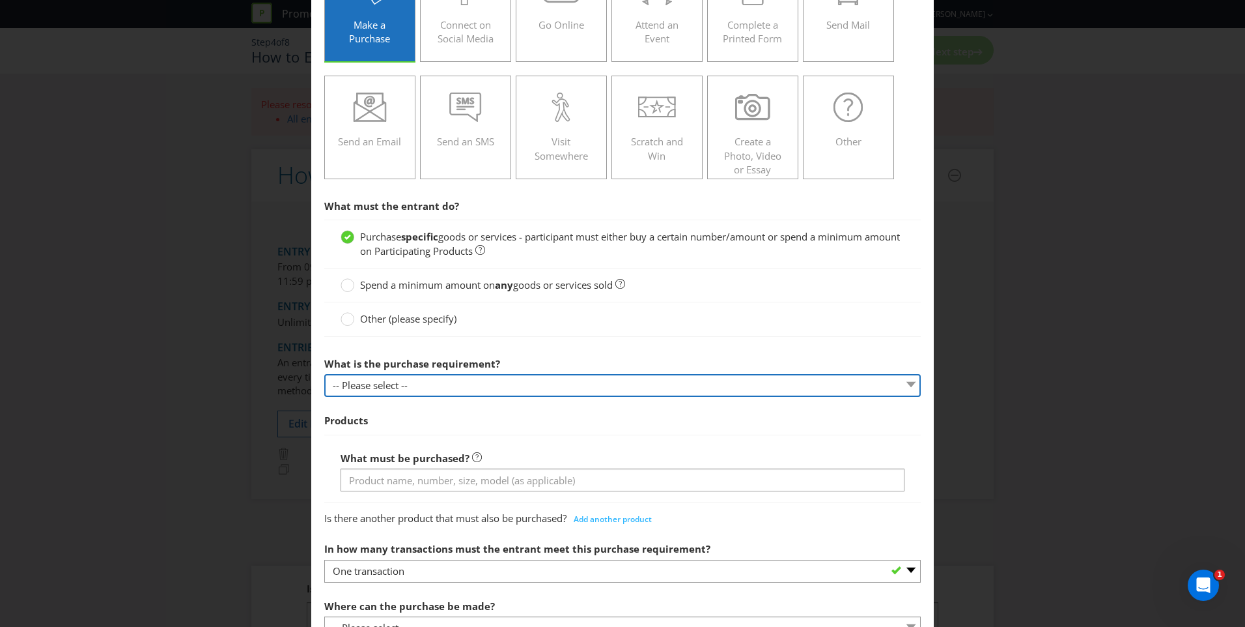
click at [886, 384] on select "-- Please select -- Buy a certain number of these products or services Spend a …" at bounding box center [622, 385] width 597 height 23
select select "MINIMUM_SPEND_AMOUNT"
click at [324, 374] on select "-- Please select -- Buy a certain number of these products or services Spend a …" at bounding box center [622, 385] width 597 height 23
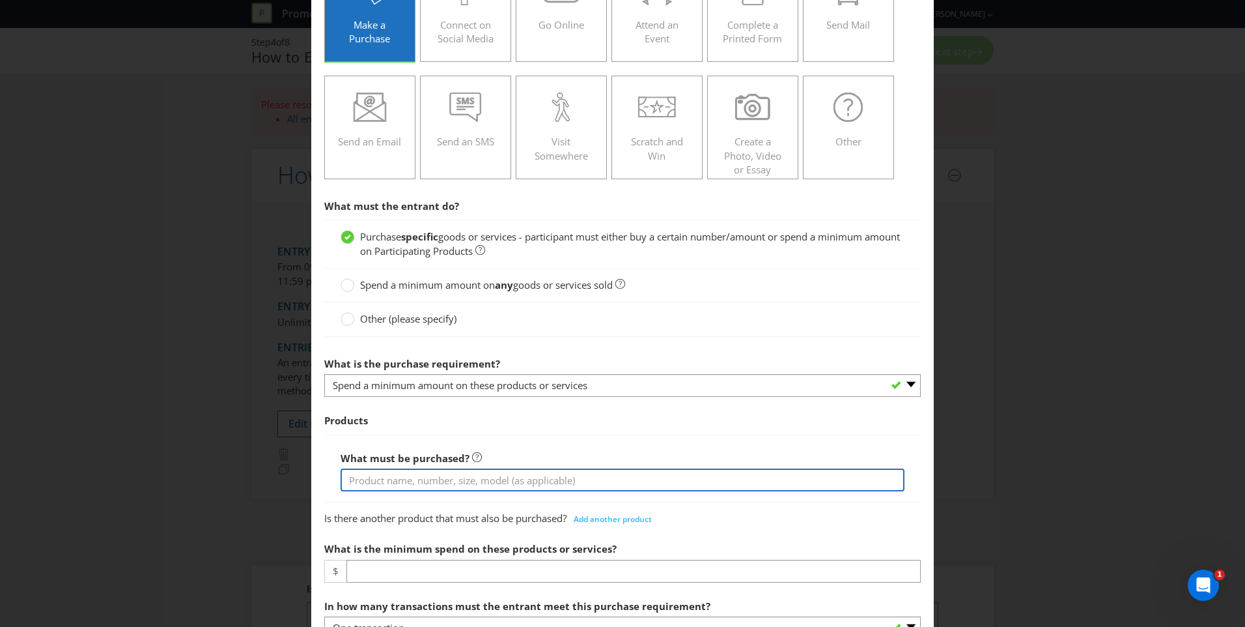
click at [578, 477] on input "text" at bounding box center [623, 479] width 564 height 23
type input "Spend $35 or more in one transaction on the Vodka Cruiser Range"
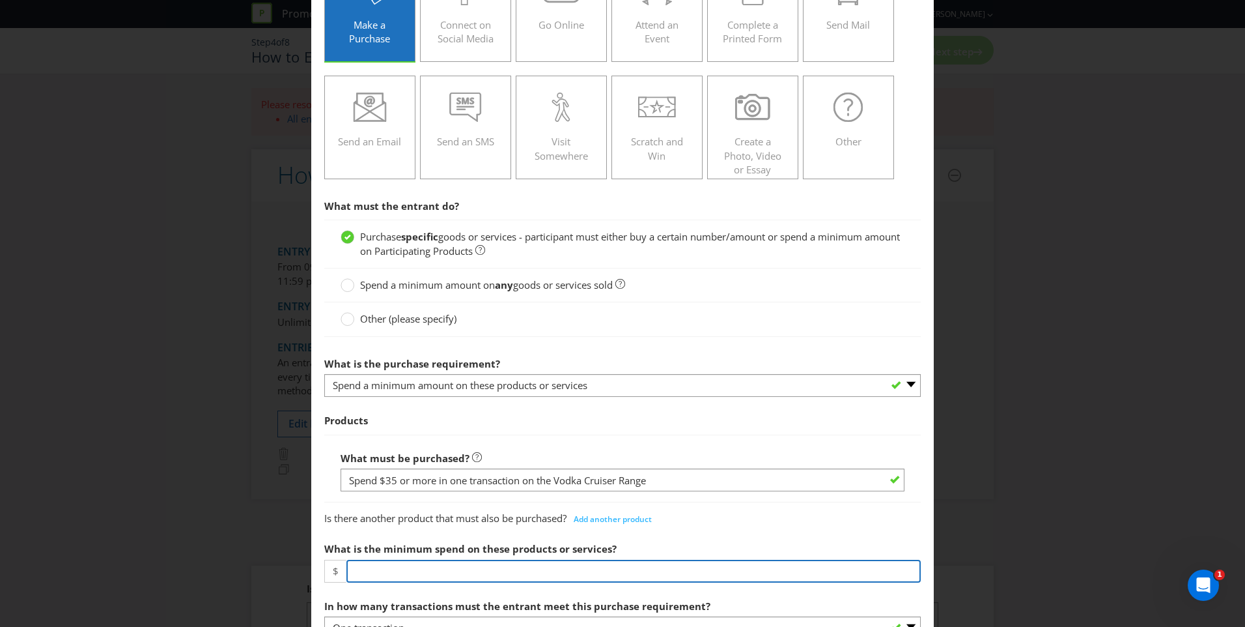
click at [486, 569] on input "number" at bounding box center [634, 570] width 574 height 23
type input "35"
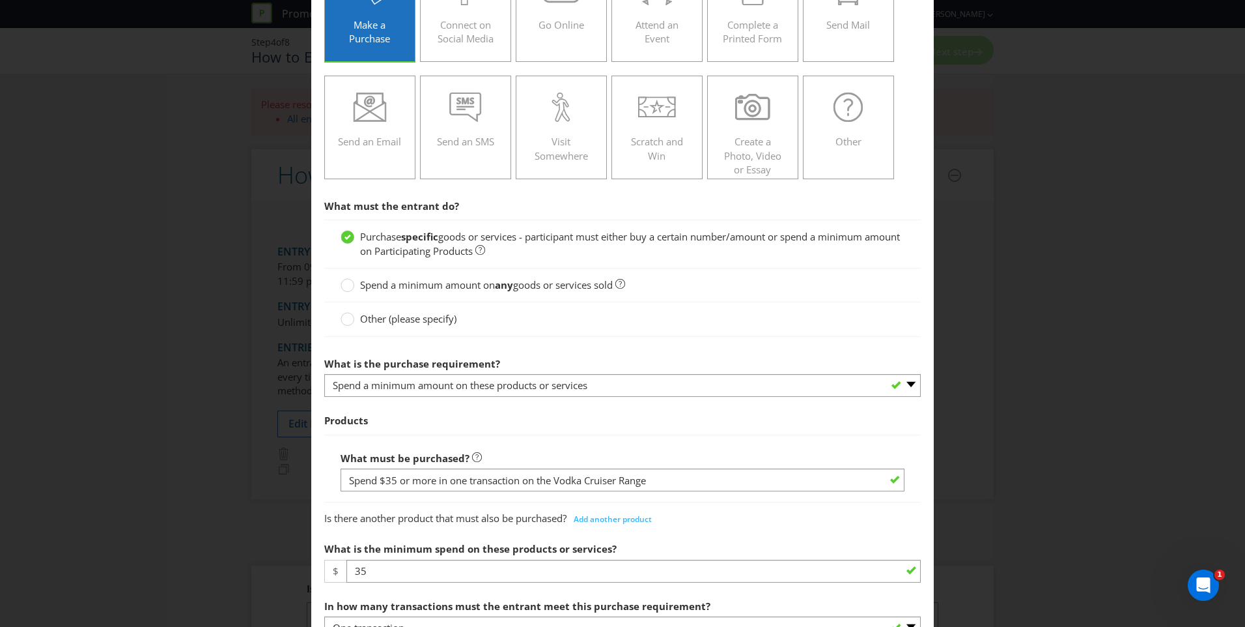
click at [752, 443] on div "What must be purchased? Spend $35 or more in one transaction on the Vodka Cruis…" at bounding box center [622, 468] width 597 height 68
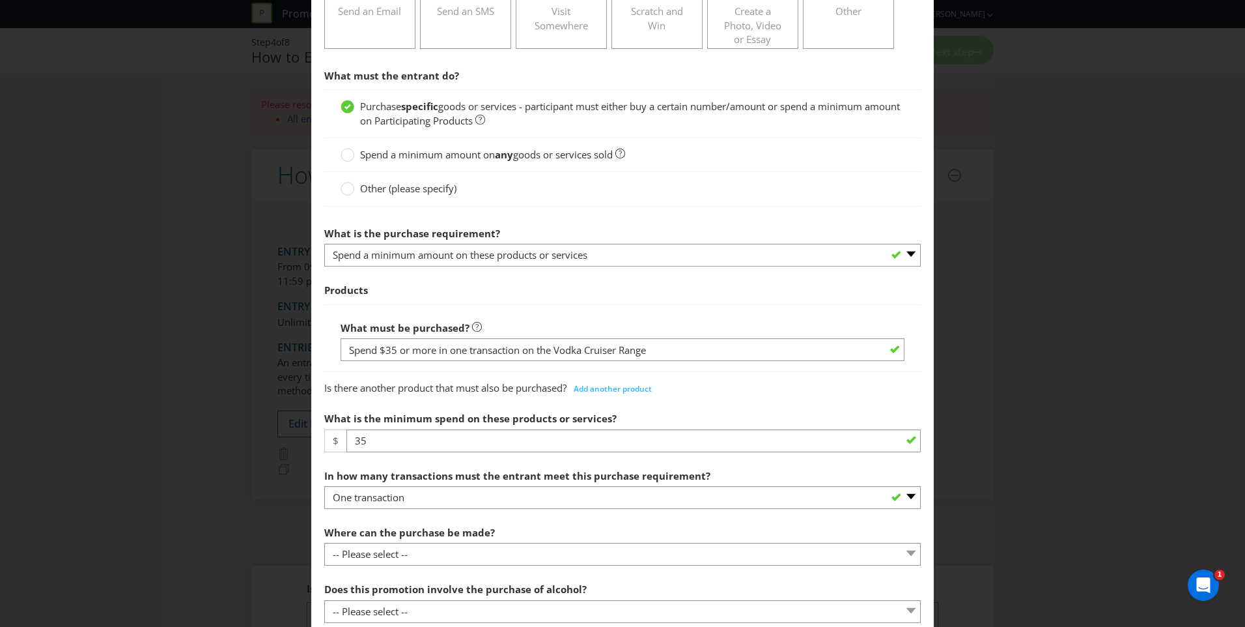
scroll to position [391, 0]
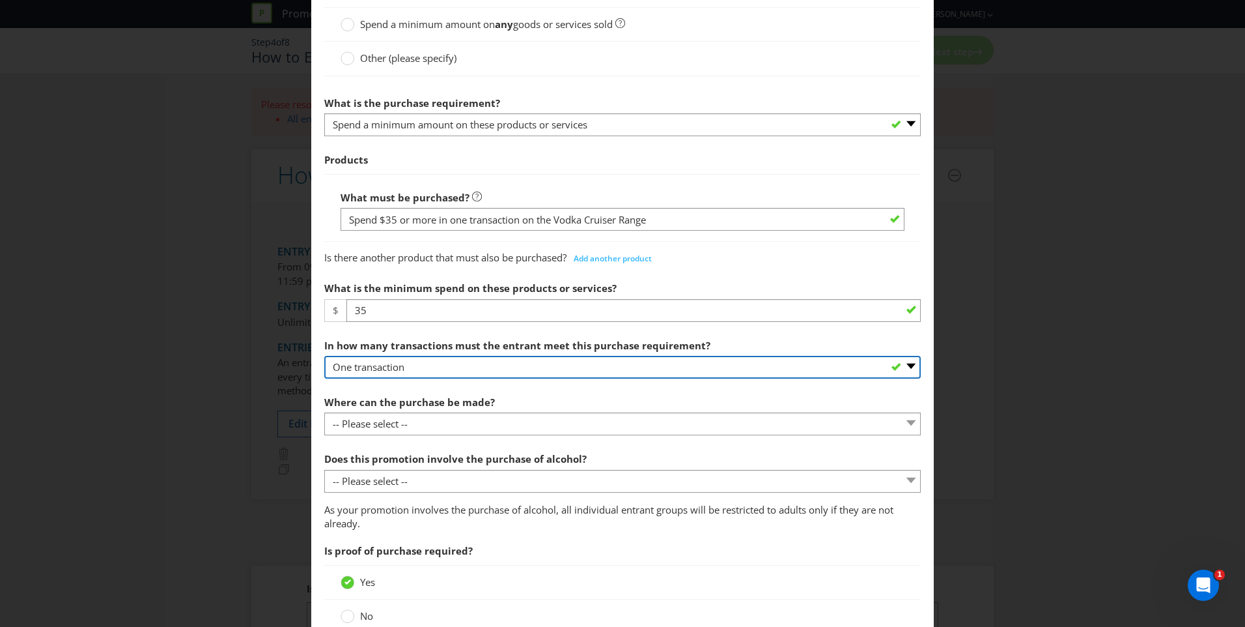
click at [500, 368] on select "-- Please select -- One transaction A specific number of transactions Any numbe…" at bounding box center [622, 367] width 597 height 23
click at [324, 356] on select "-- Please select -- One transaction A specific number of transactions Any numbe…" at bounding box center [622, 367] width 597 height 23
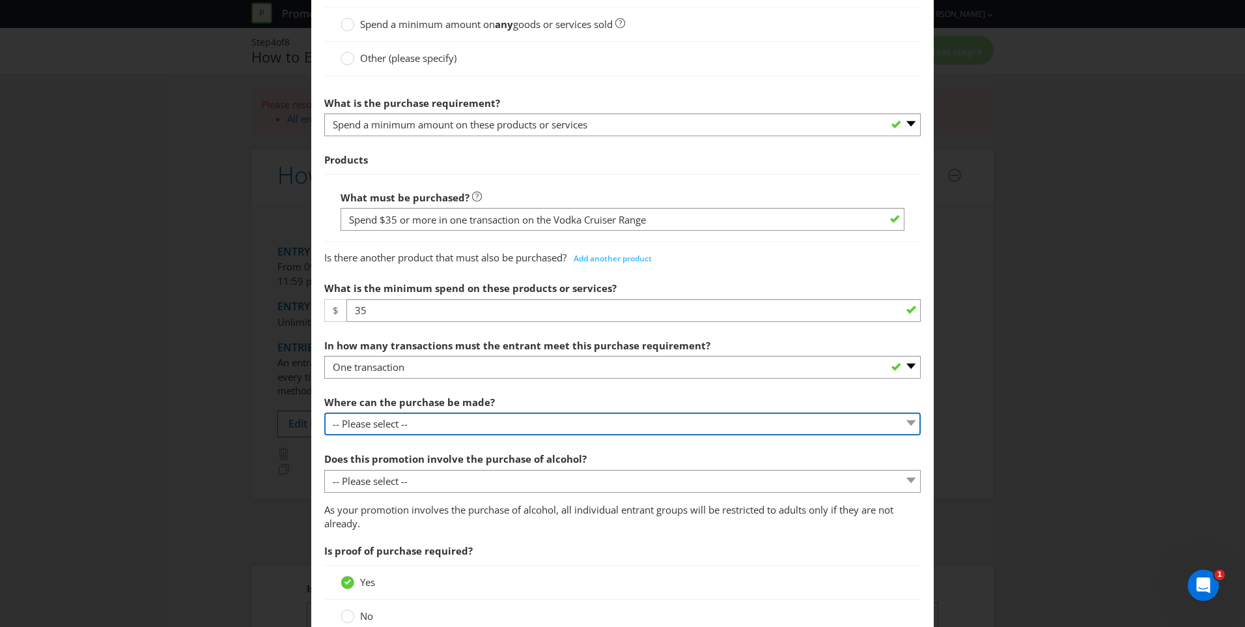
click at [454, 424] on select "-- Please select -- Any stores displaying promotional material (including onlin…" at bounding box center [622, 423] width 597 height 23
select select "ANY_DISPLAYING_NOT_ONLINE"
click at [324, 412] on select "-- Please select -- Any stores displaying promotional material (including onlin…" at bounding box center [622, 423] width 597 height 23
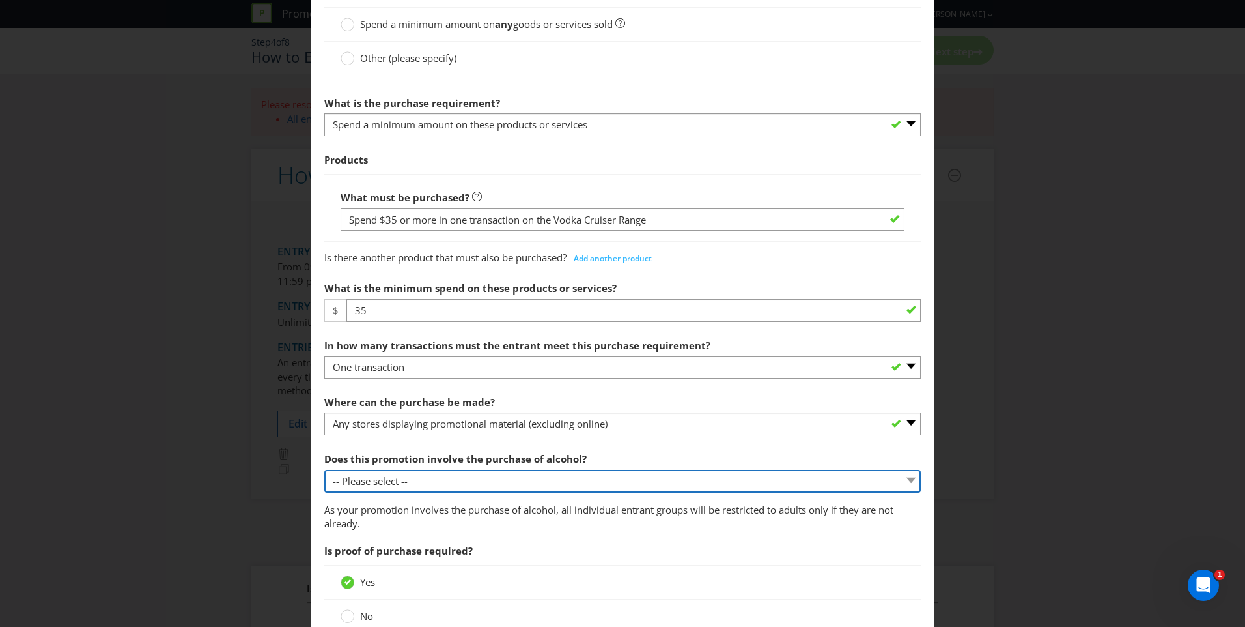
click at [531, 477] on select "-- Please select -- Yes, for on-premises consumption Yes, for off-premises cons…" at bounding box center [622, 481] width 597 height 23
select select "YES_OFF_PREMISES"
click at [324, 470] on select "-- Please select -- Yes, for on-premises consumption Yes, for off-premises cons…" at bounding box center [622, 481] width 597 height 23
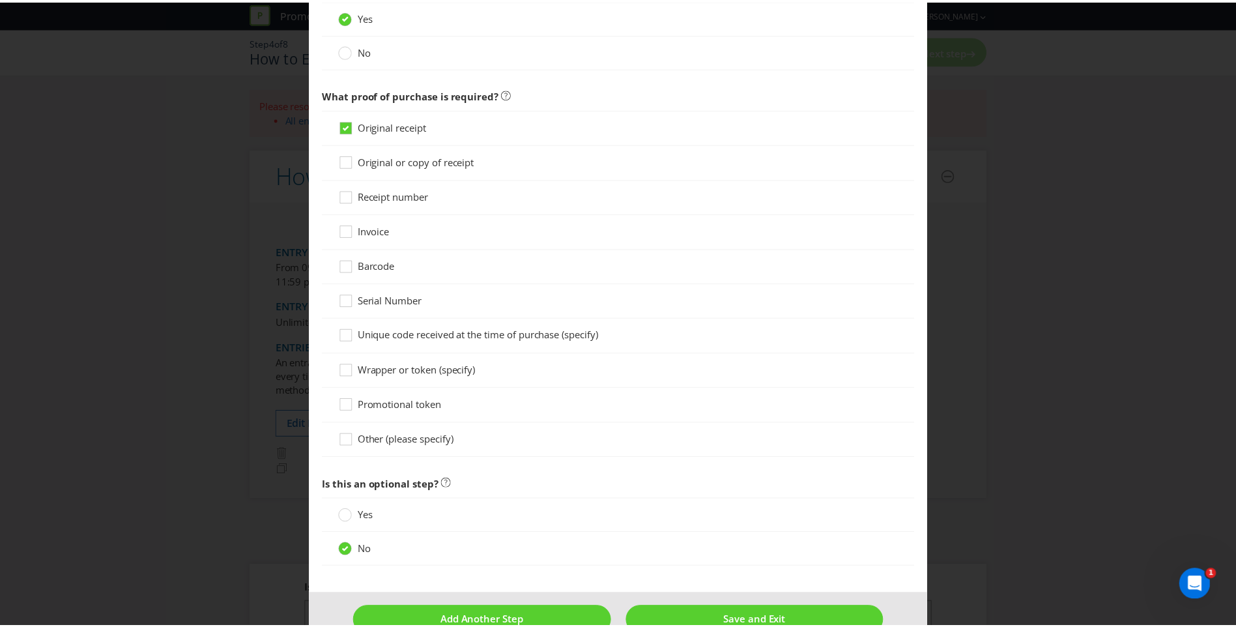
scroll to position [987, 0]
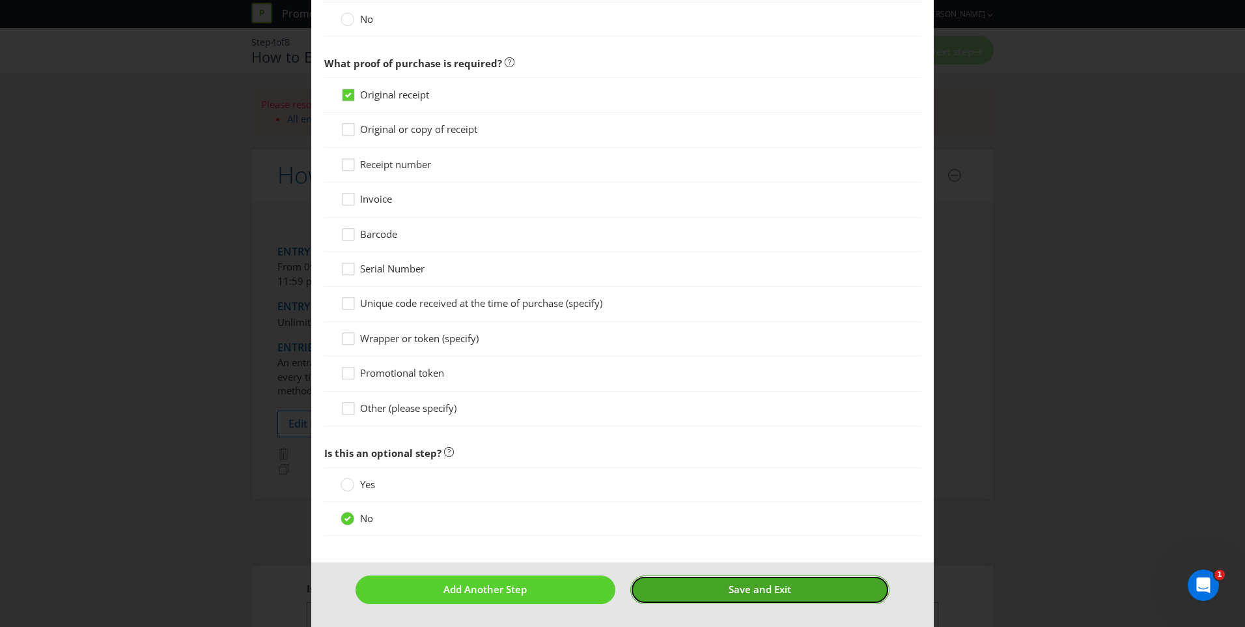
click at [734, 593] on span "Save and Exit" at bounding box center [760, 588] width 63 height 13
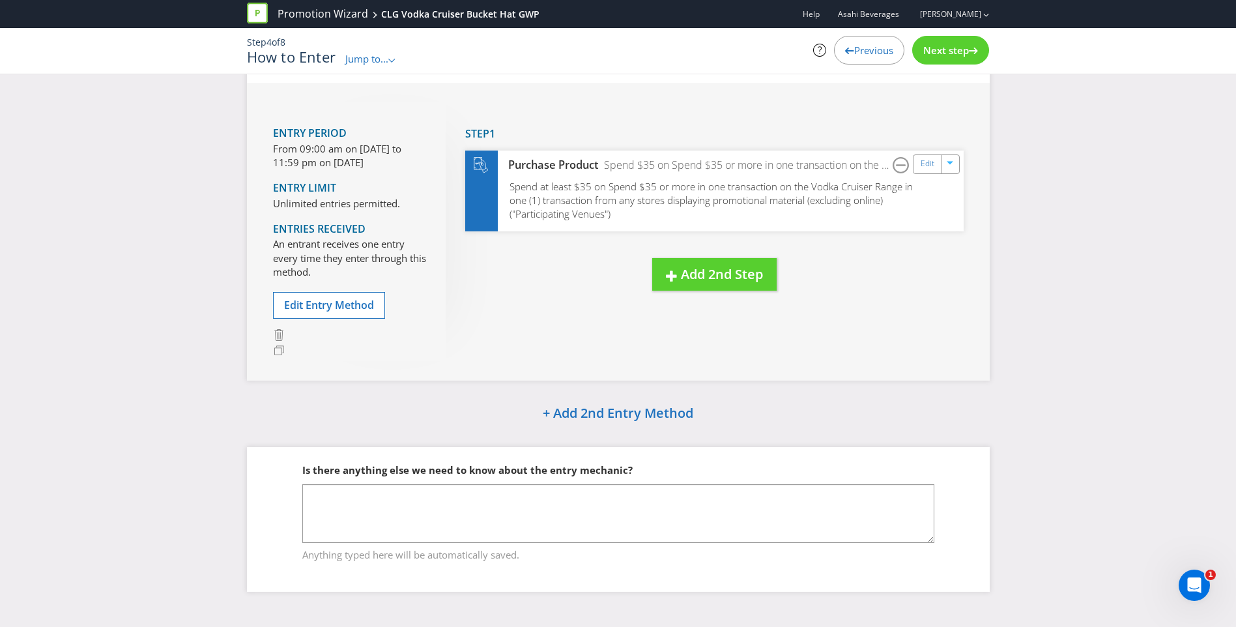
scroll to position [56, 0]
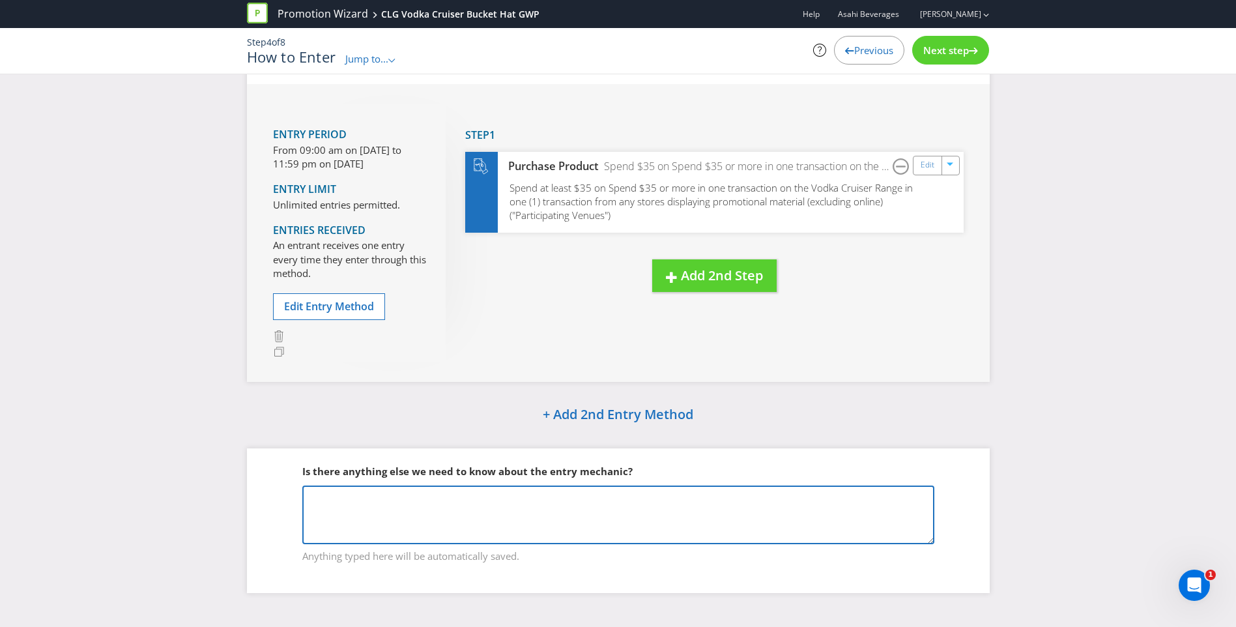
click at [434, 509] on textarea at bounding box center [618, 514] width 632 height 59
type textarea "B"
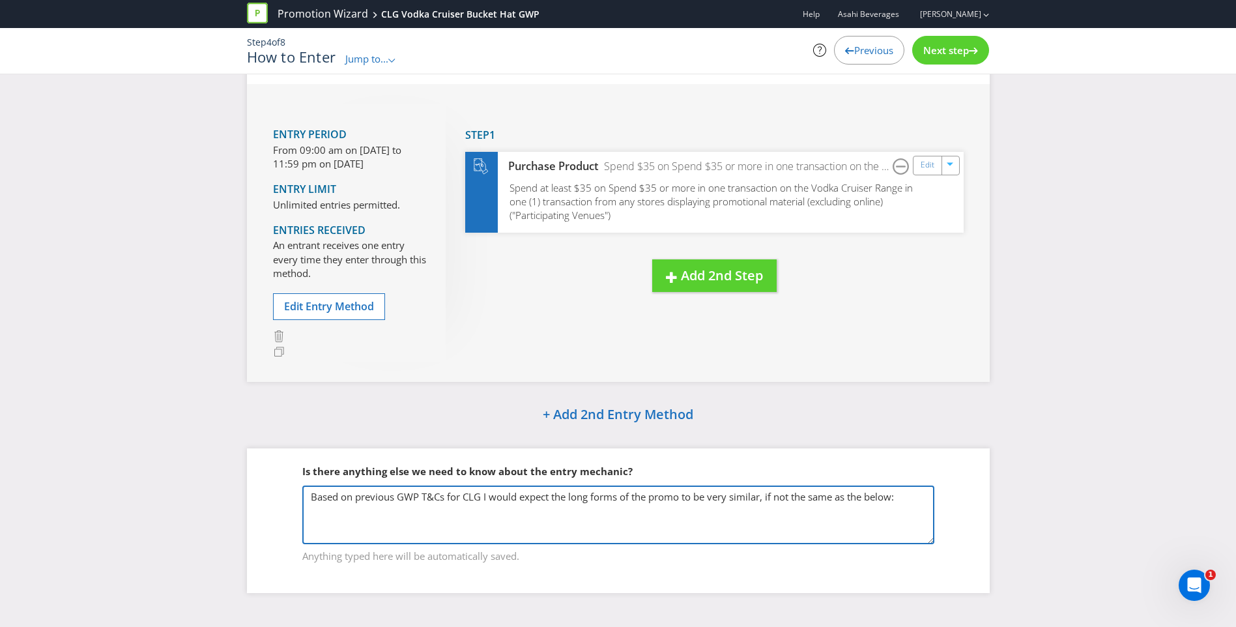
paste textarea "Lor. ips. 31+ dolo. Sitametc $07 ad elit sedd eiu Tempo Incidid utlab etdo magn…"
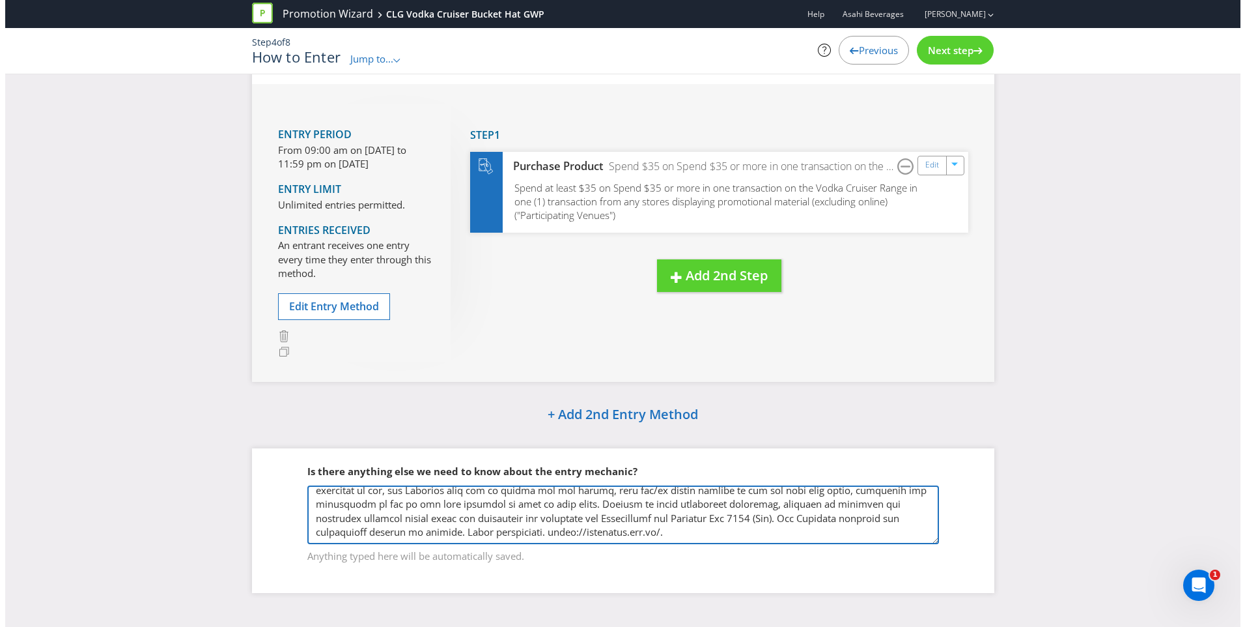
scroll to position [57, 0]
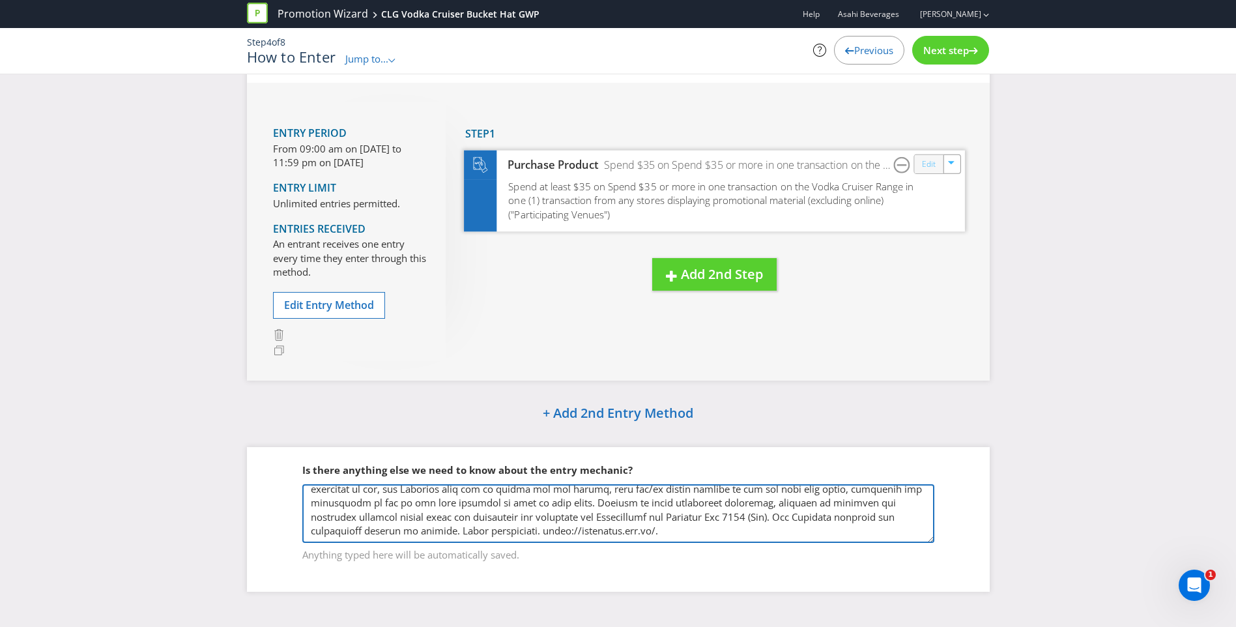
type textarea "Lorem ip dolorsit AME C&Ad eli SED D eiusm tempor inc utla etdol ma ali enima m…"
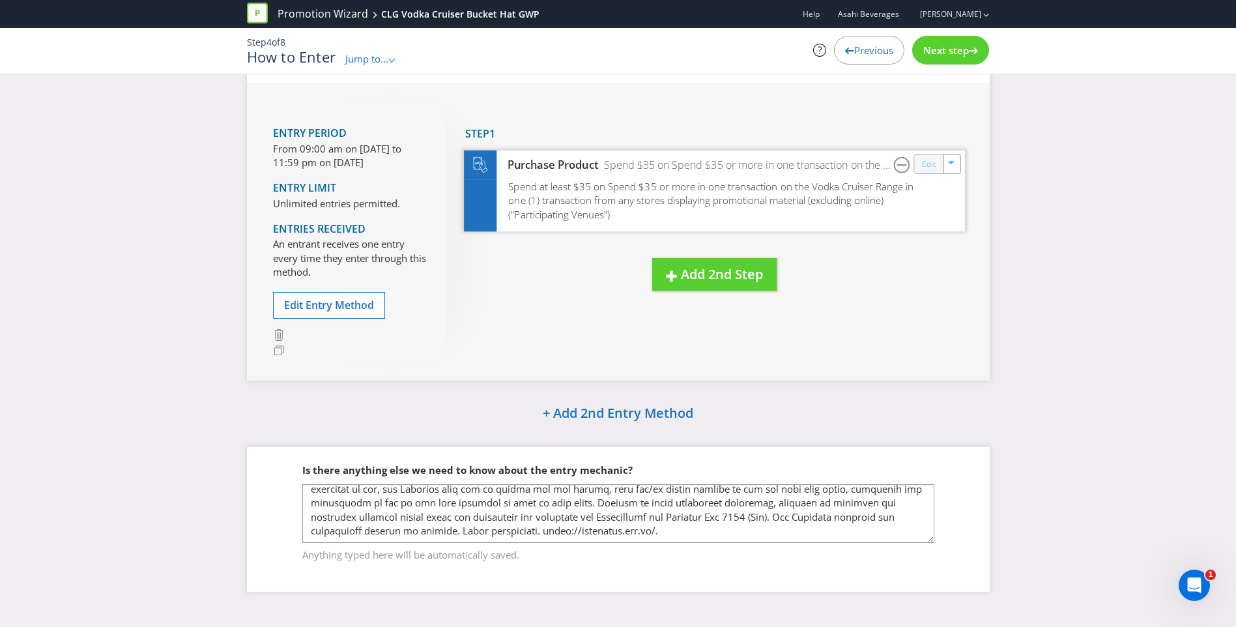
click at [933, 166] on link "Edit" at bounding box center [928, 163] width 14 height 15
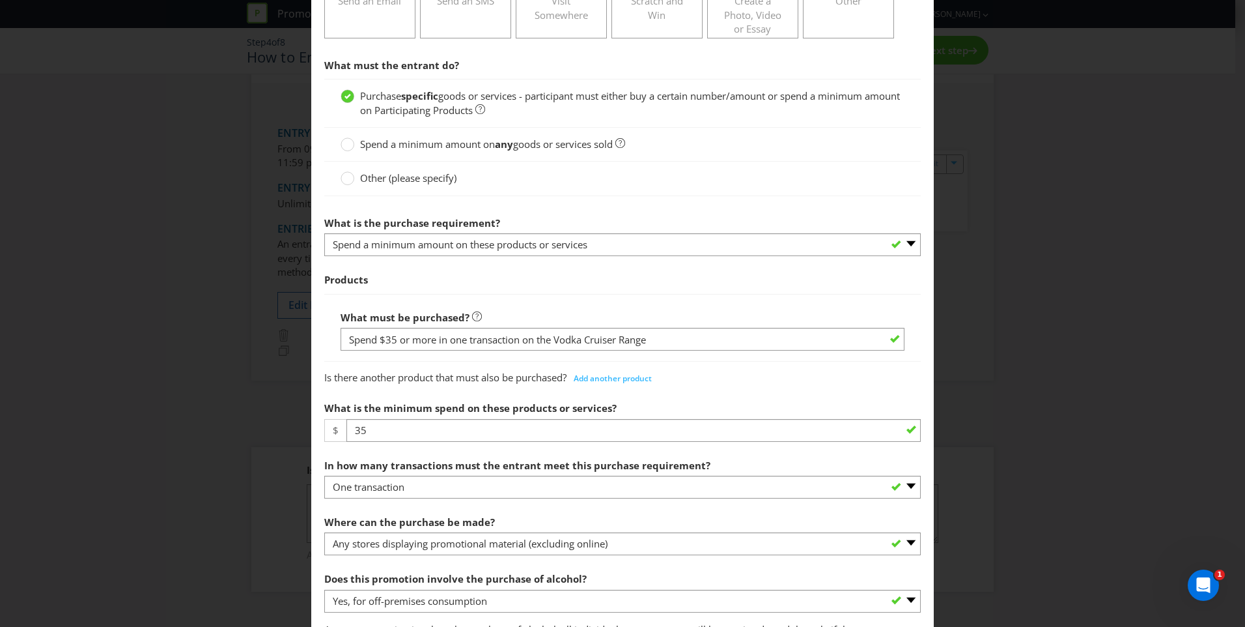
scroll to position [466, 0]
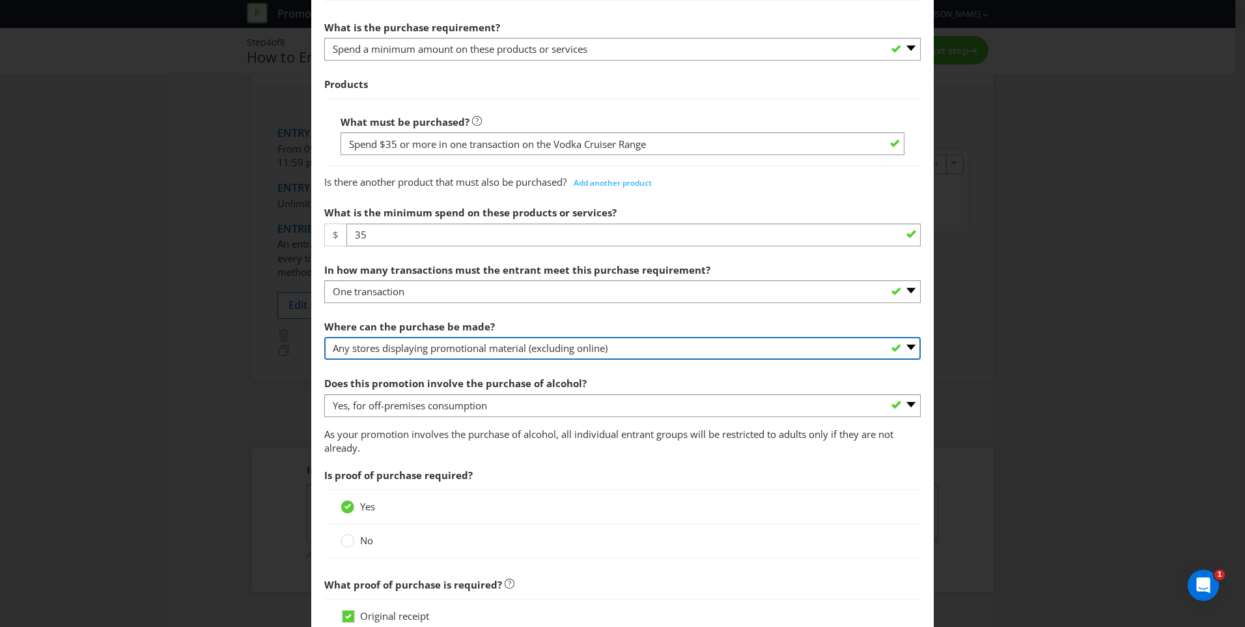
click at [901, 347] on select "-- Please select -- Any stores displaying promotional material (including onlin…" at bounding box center [622, 348] width 597 height 23
click at [324, 337] on select "-- Please select -- Any stores displaying promotional material (including onlin…" at bounding box center [622, 348] width 597 height 23
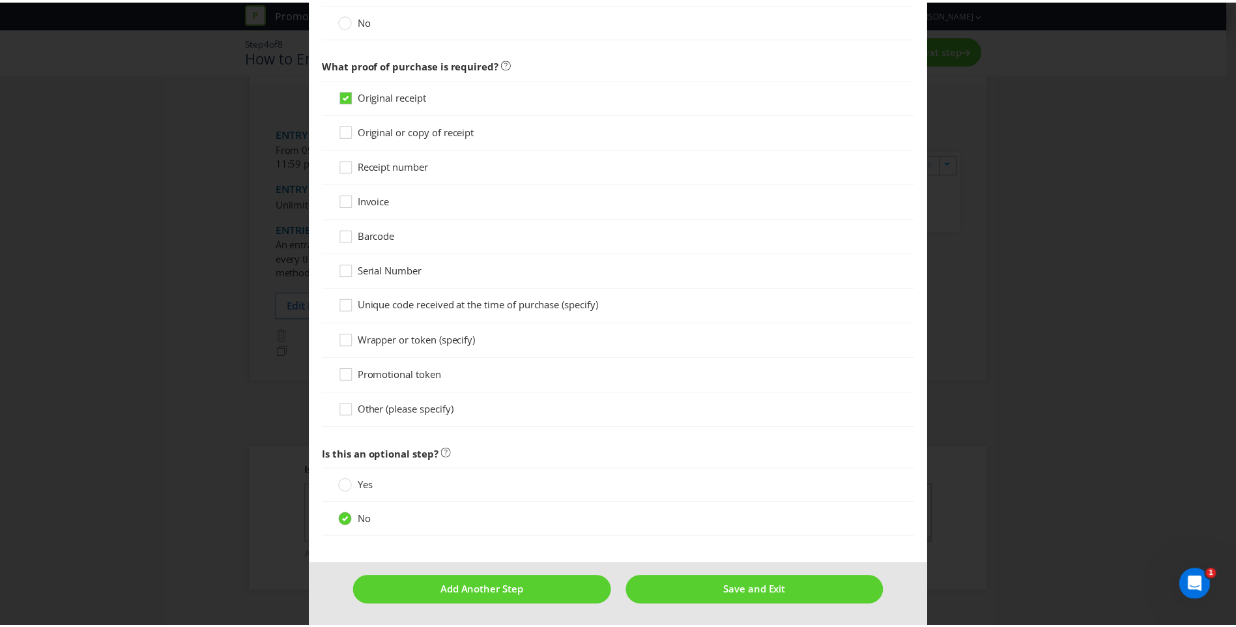
scroll to position [987, 0]
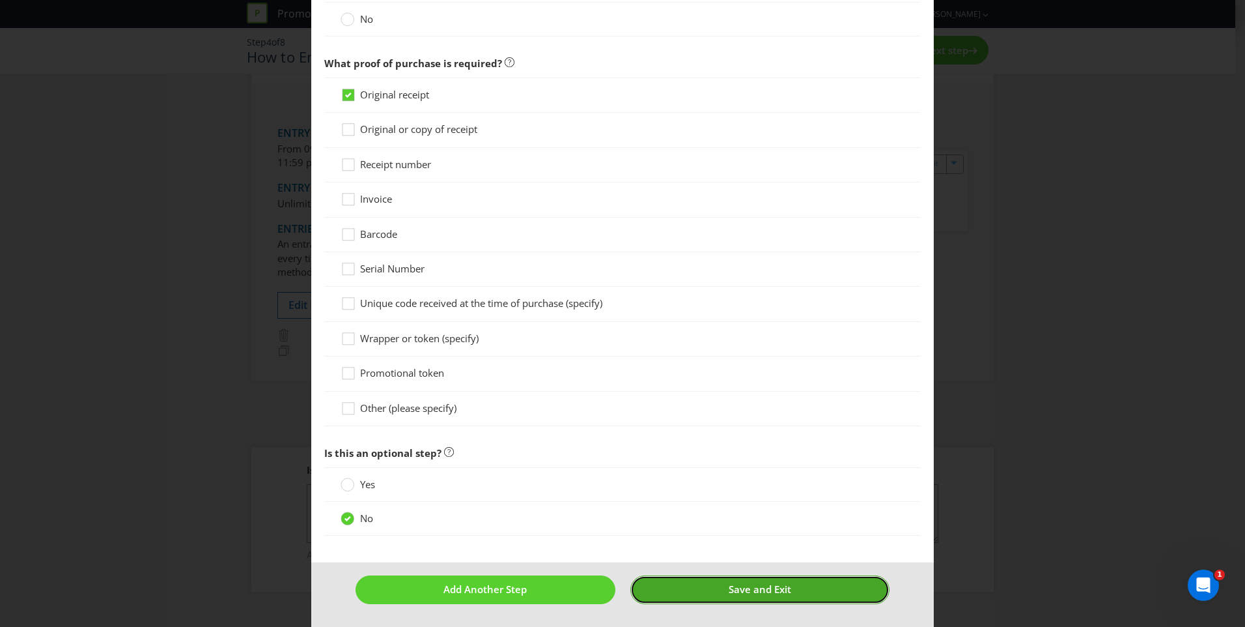
click at [722, 578] on button "Save and Exit" at bounding box center [760, 589] width 260 height 28
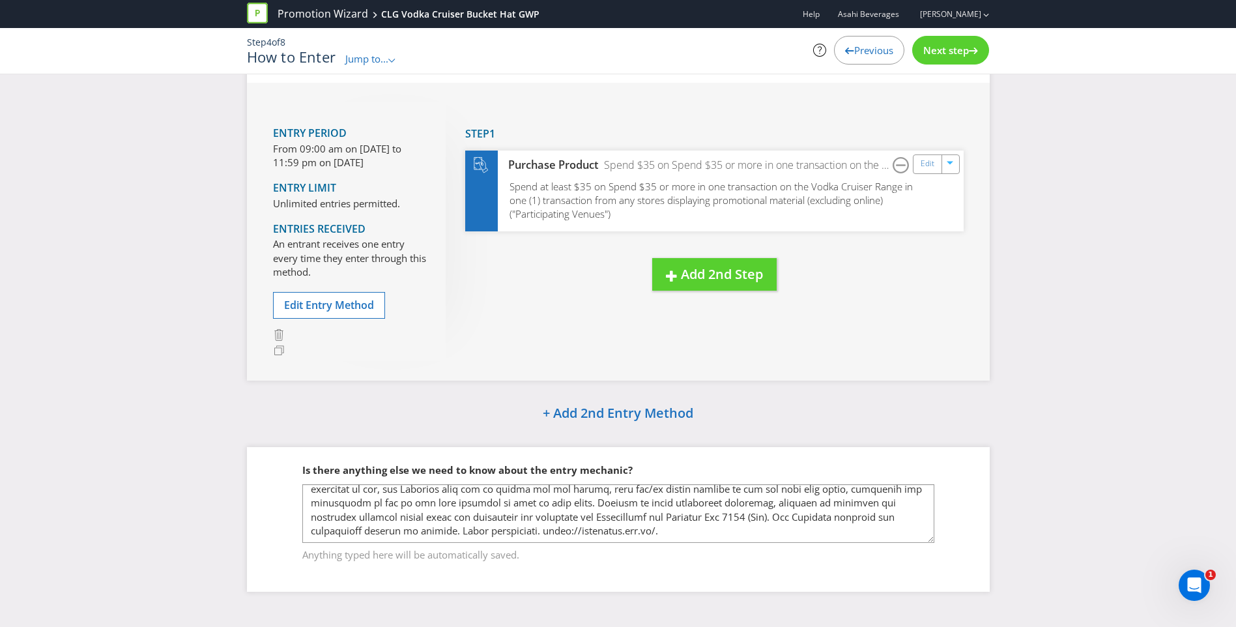
click at [954, 52] on span "Next step" at bounding box center [946, 50] width 46 height 13
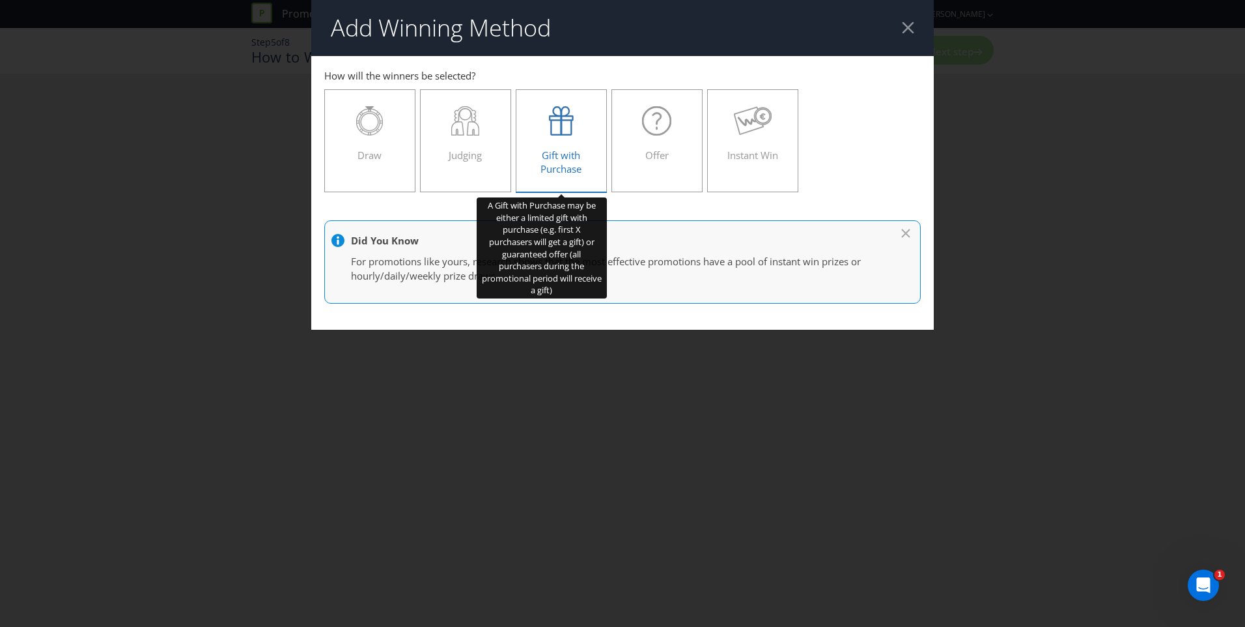
click at [569, 112] on icon at bounding box center [561, 120] width 25 height 29
click at [0, 0] on input "Gift with Purchase" at bounding box center [0, 0] width 0 height 0
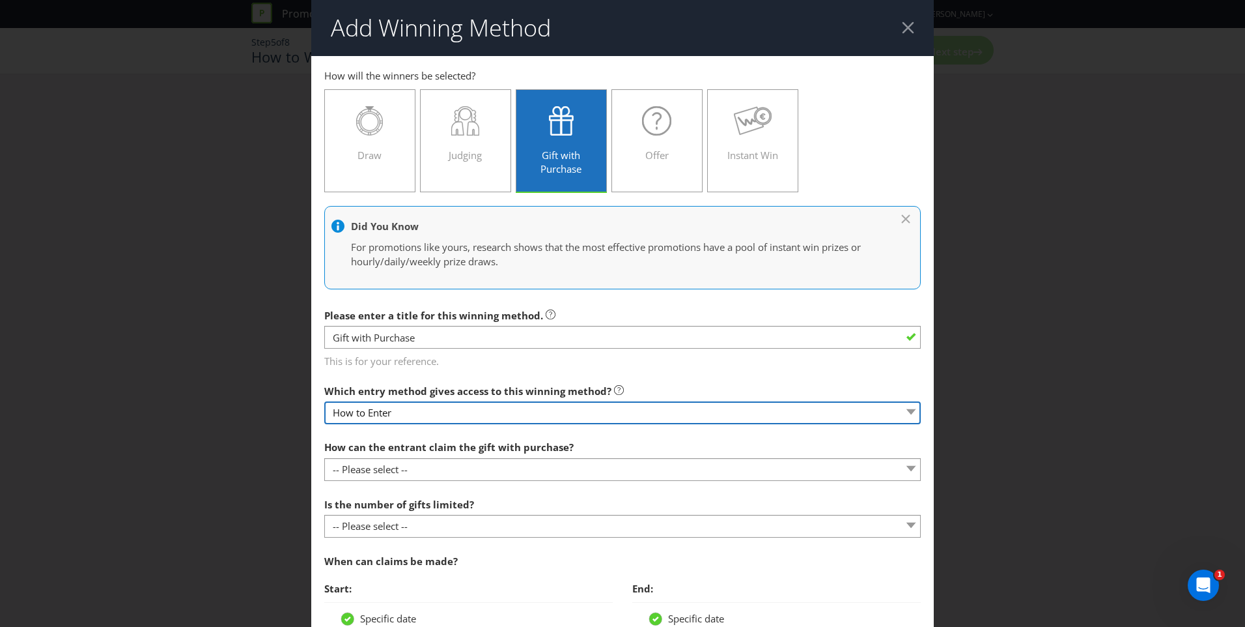
click at [857, 414] on select "How to Enter" at bounding box center [622, 412] width 597 height 23
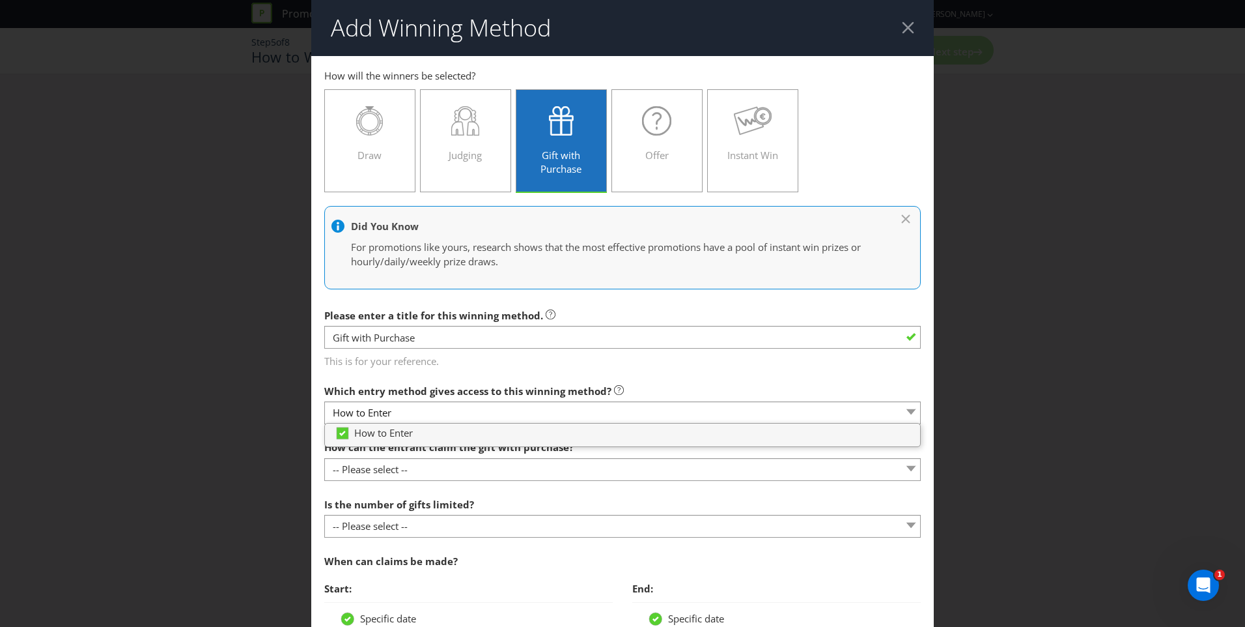
click at [1008, 354] on div "Add Winning Method How to Enter How will the winners be selected? Draw Judging …" at bounding box center [622, 313] width 1245 height 627
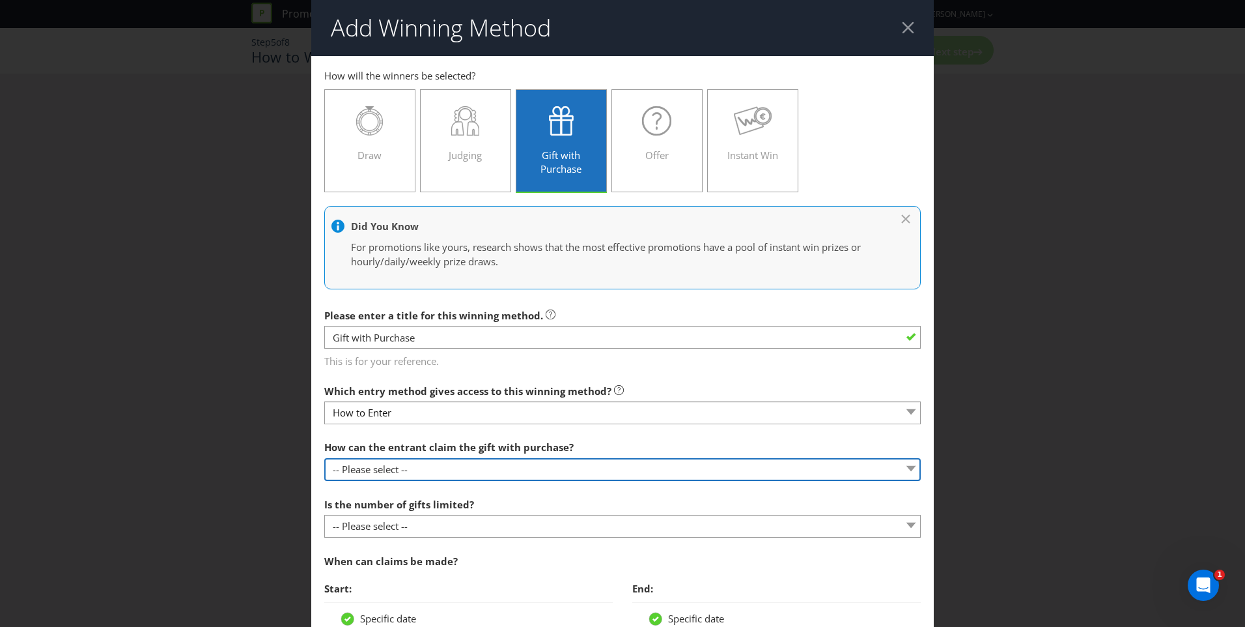
click at [793, 460] on select "-- Please select -- Already covered by entry mechanic Automatically sent to cla…" at bounding box center [622, 469] width 597 height 23
select select "IN_STORE"
click at [324, 458] on select "-- Please select -- Already covered by entry mechanic Automatically sent to cla…" at bounding box center [622, 469] width 597 height 23
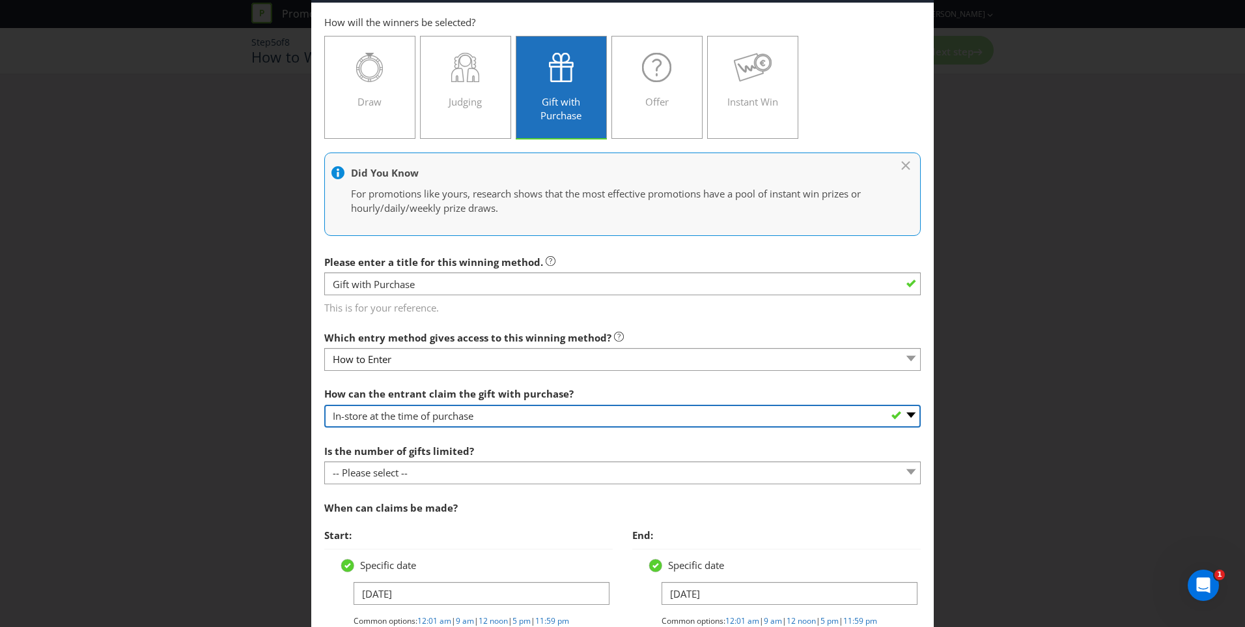
scroll to position [195, 0]
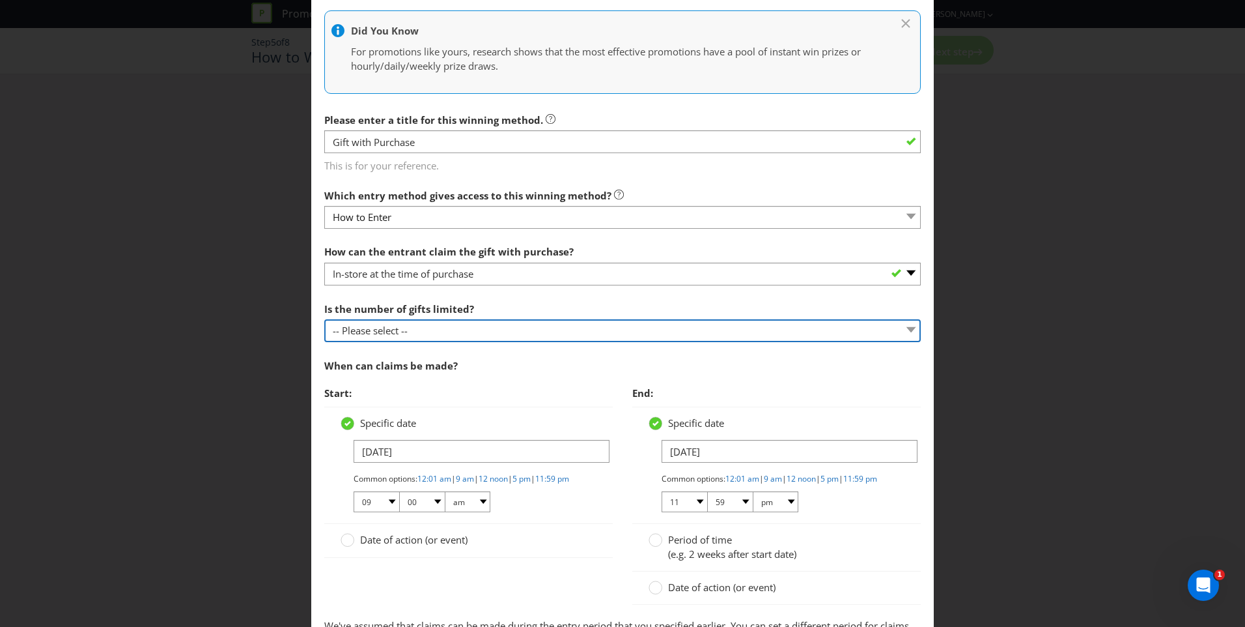
click at [503, 330] on select "-- Please select -- Unlimited gifts available during promotional period Number …" at bounding box center [622, 330] width 597 height 23
select select "LIMITED"
click at [324, 319] on select "-- Please select -- Unlimited gifts available during promotional period Number …" at bounding box center [622, 330] width 597 height 23
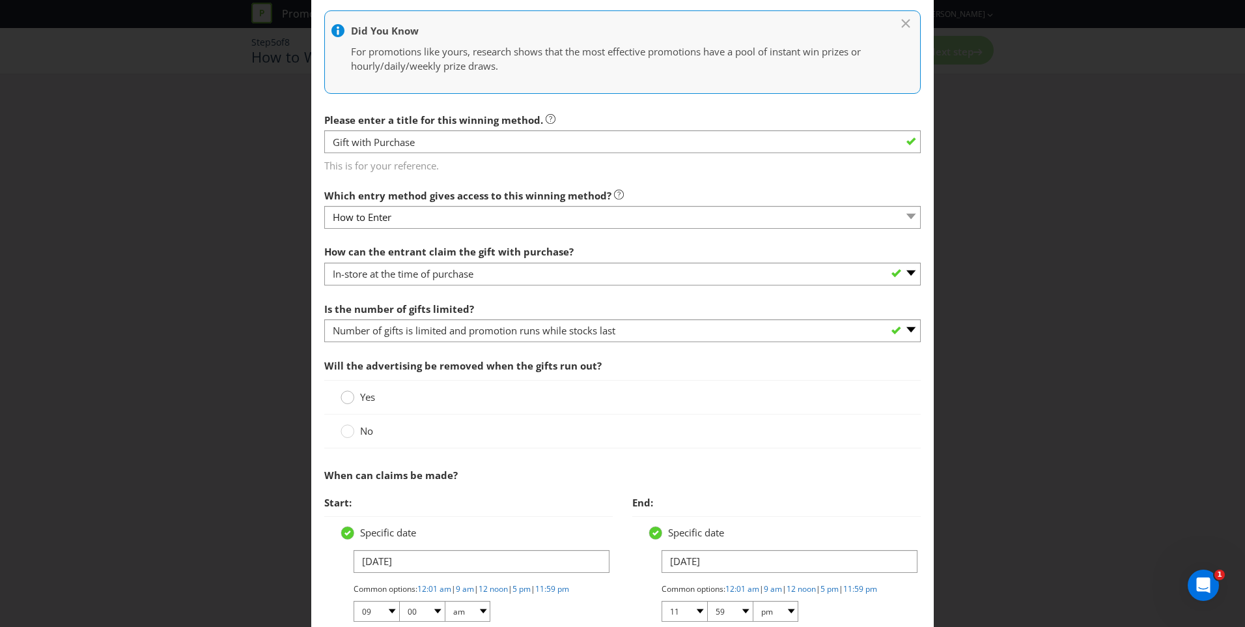
click at [345, 391] on div at bounding box center [348, 392] width 7 height 7
click at [0, 0] on input "Yes" at bounding box center [0, 0] width 0 height 0
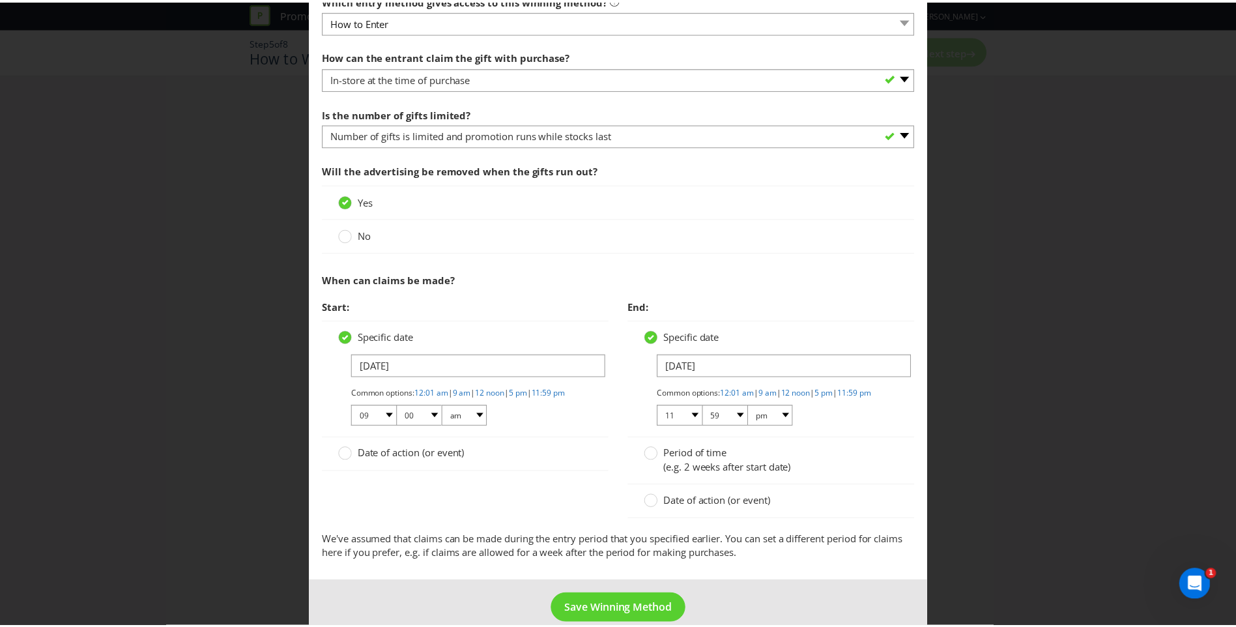
scroll to position [422, 0]
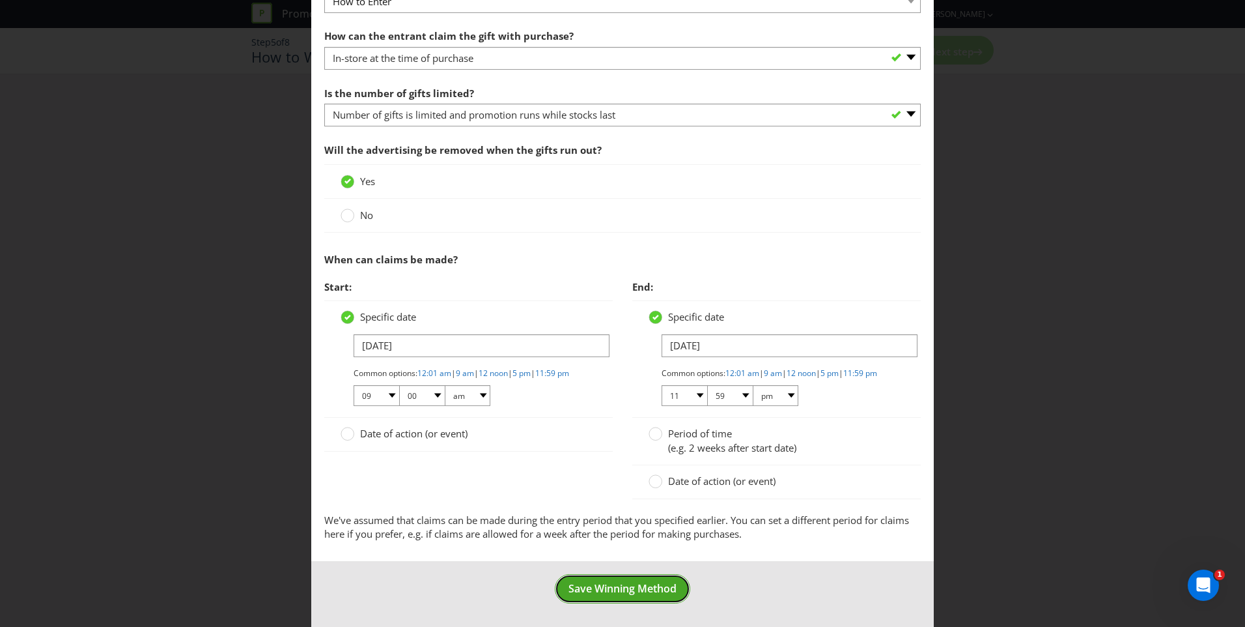
click at [648, 589] on span "Save Winning Method" at bounding box center [623, 588] width 108 height 14
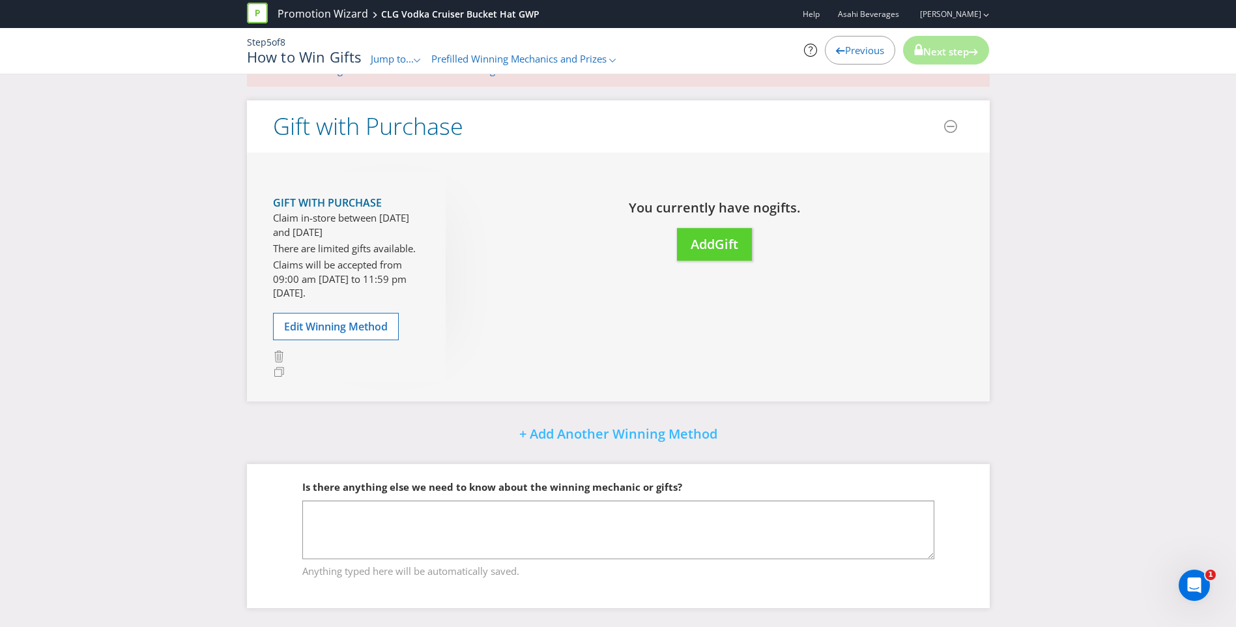
scroll to position [50, 0]
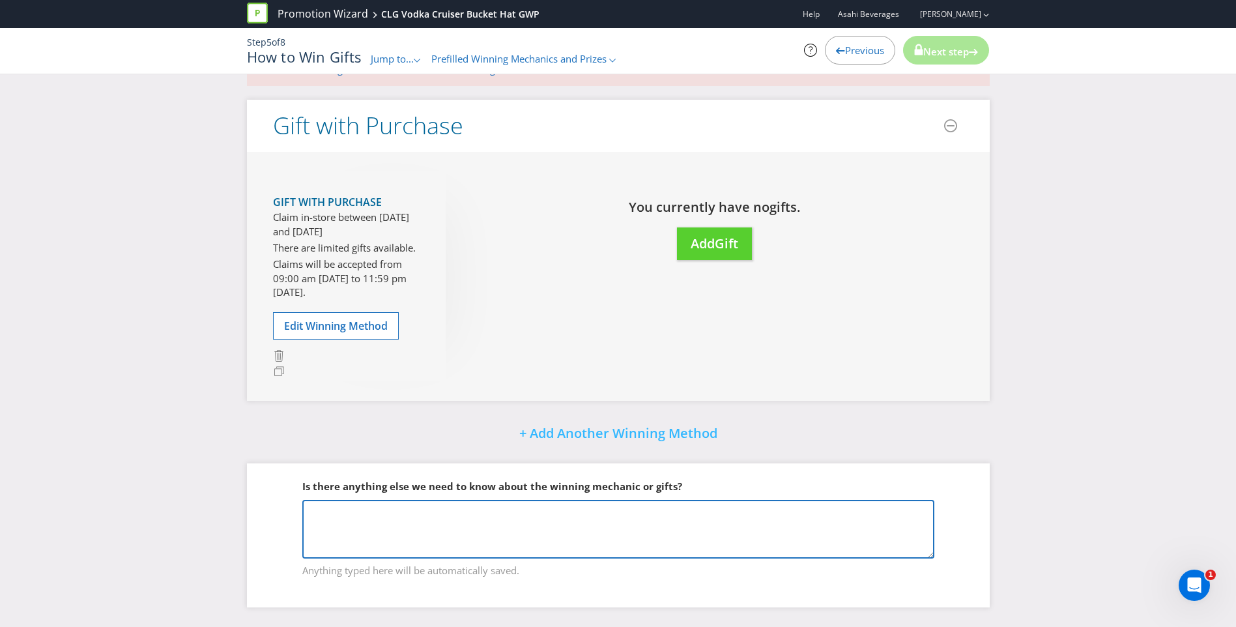
click at [539, 521] on textarea at bounding box center [618, 529] width 632 height 59
